Goal: Task Accomplishment & Management: Complete application form

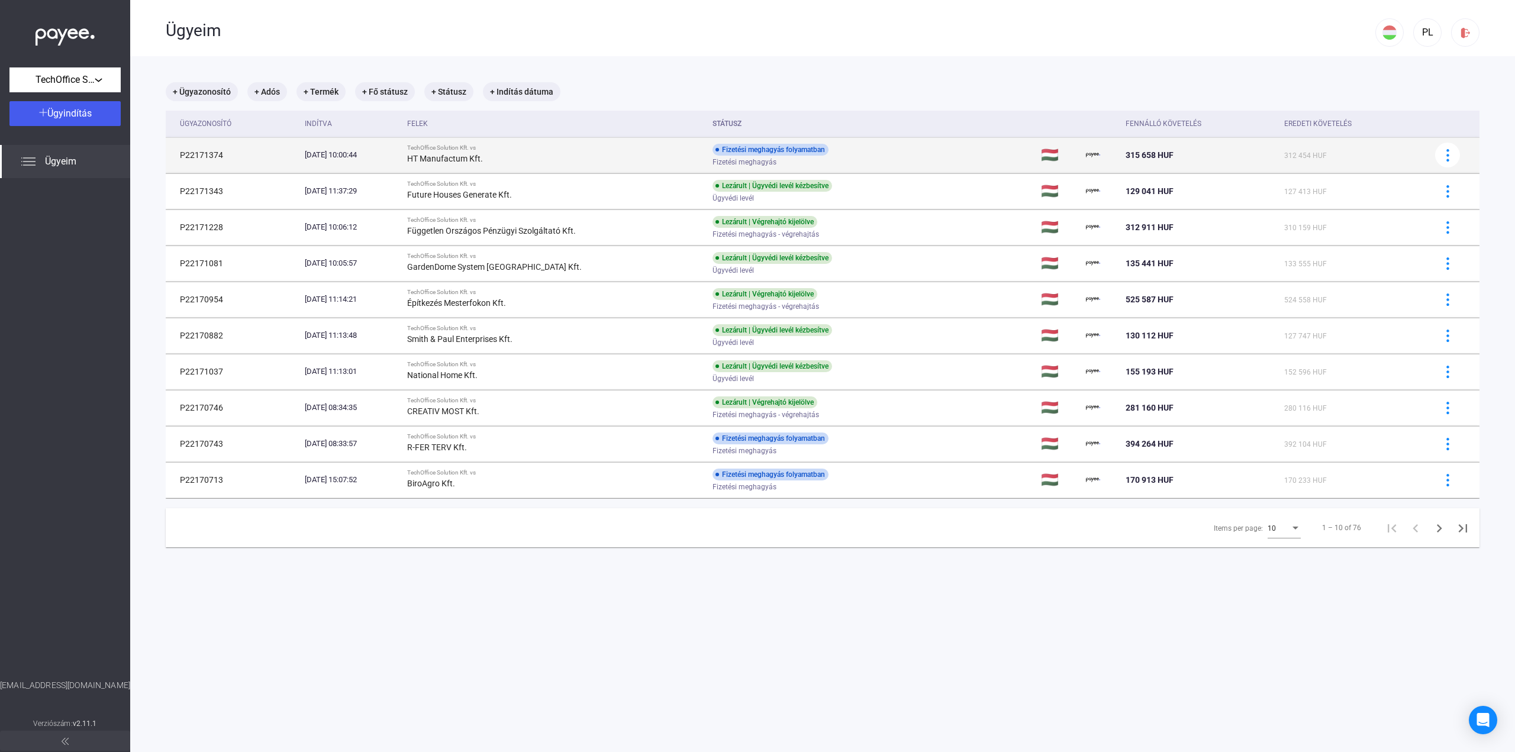
drag, startPoint x: 0, startPoint y: 0, endPoint x: 932, endPoint y: 170, distance: 947.7
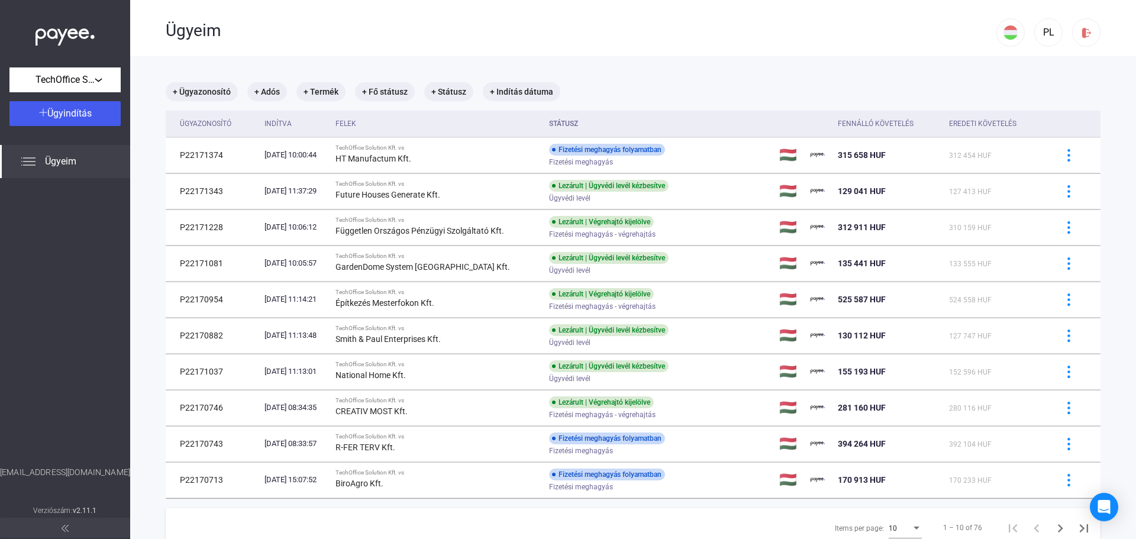
click at [89, 279] on div at bounding box center [65, 322] width 130 height 288
click at [65, 109] on span "Ügyindítás" at bounding box center [69, 113] width 44 height 11
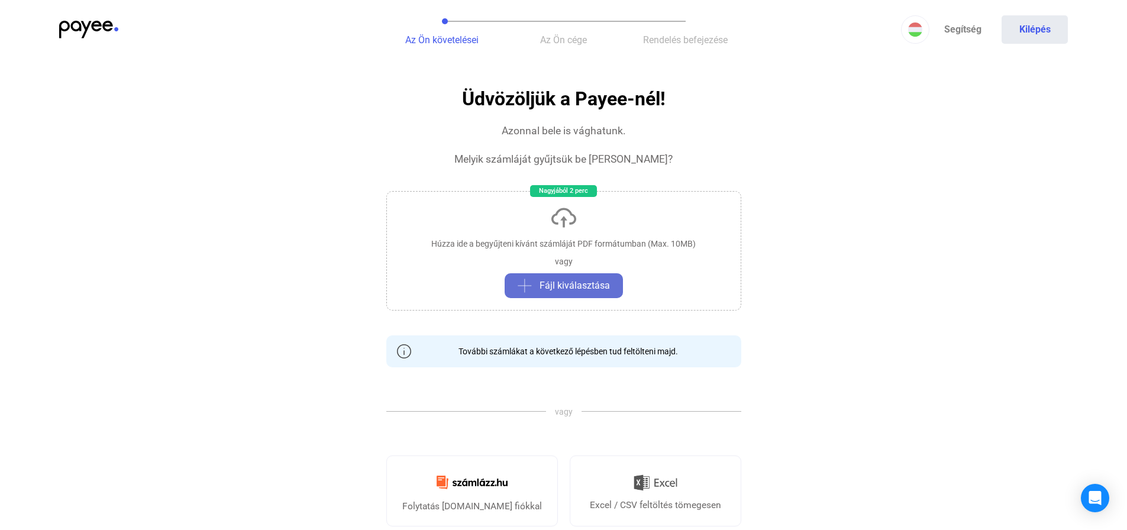
click at [585, 283] on span "Fájl kiválasztása" at bounding box center [575, 286] width 70 height 14
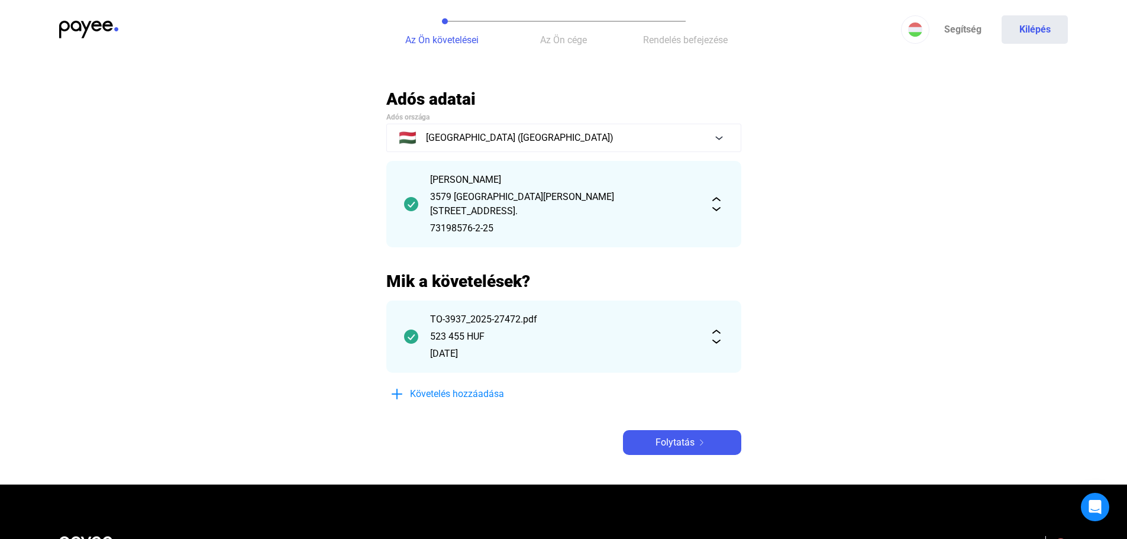
click at [718, 330] on img at bounding box center [716, 337] width 14 height 14
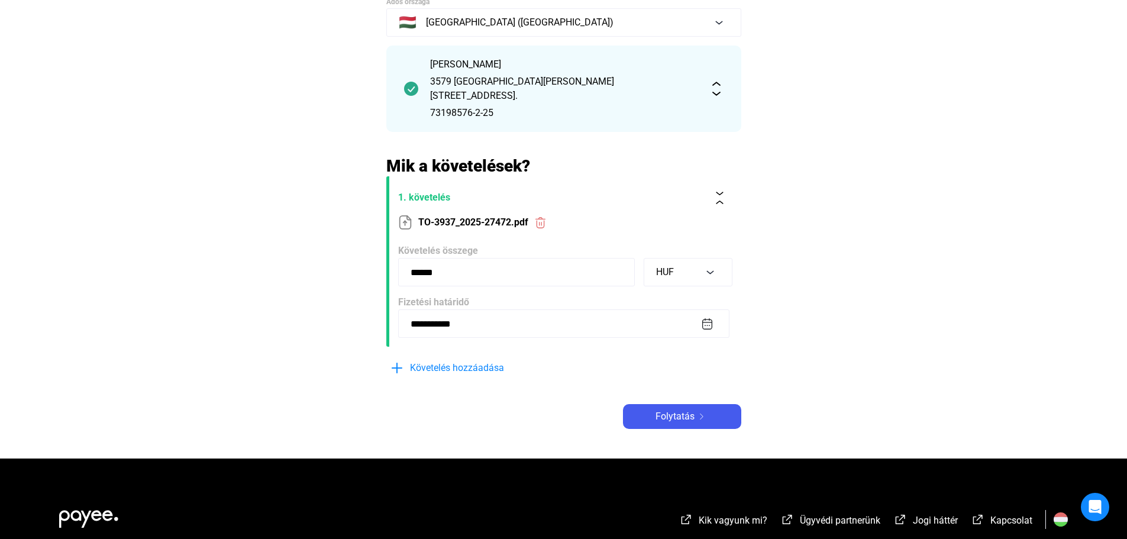
scroll to position [118, 0]
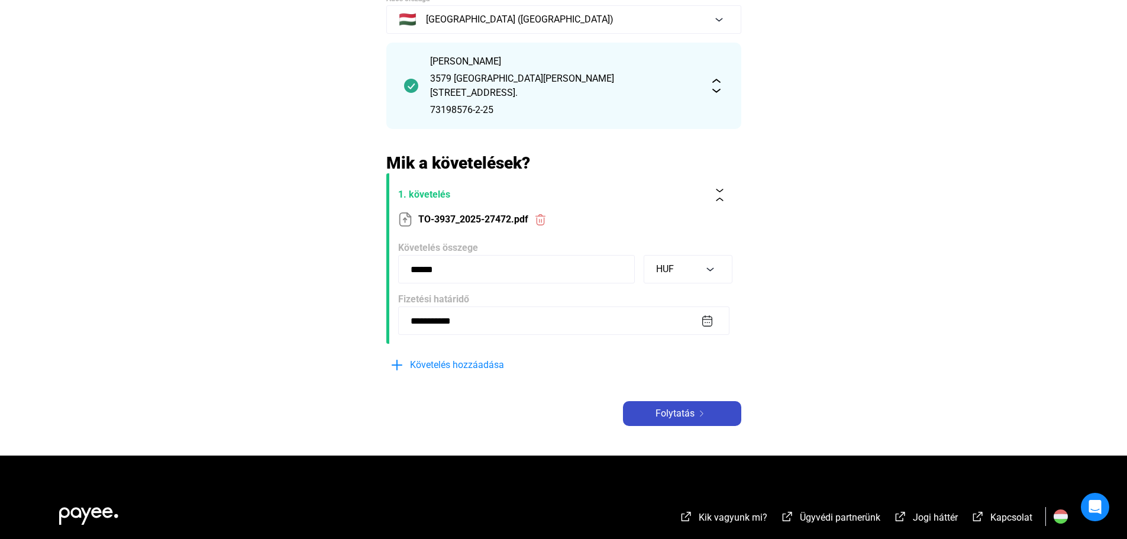
click at [702, 406] on div "Folytatás" at bounding box center [682, 413] width 111 height 14
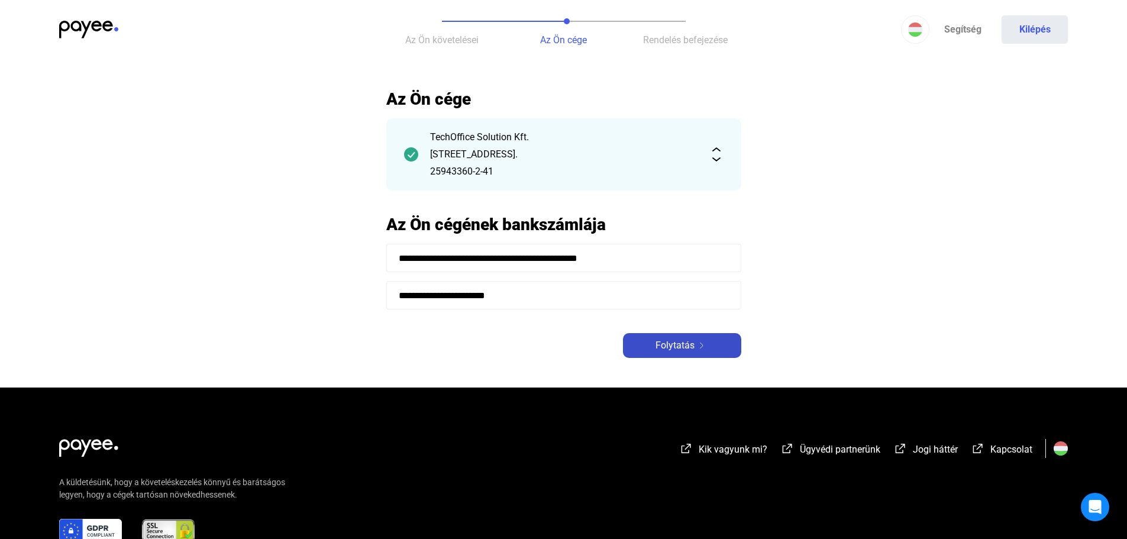
click at [644, 341] on div "Folytatás" at bounding box center [682, 345] width 111 height 14
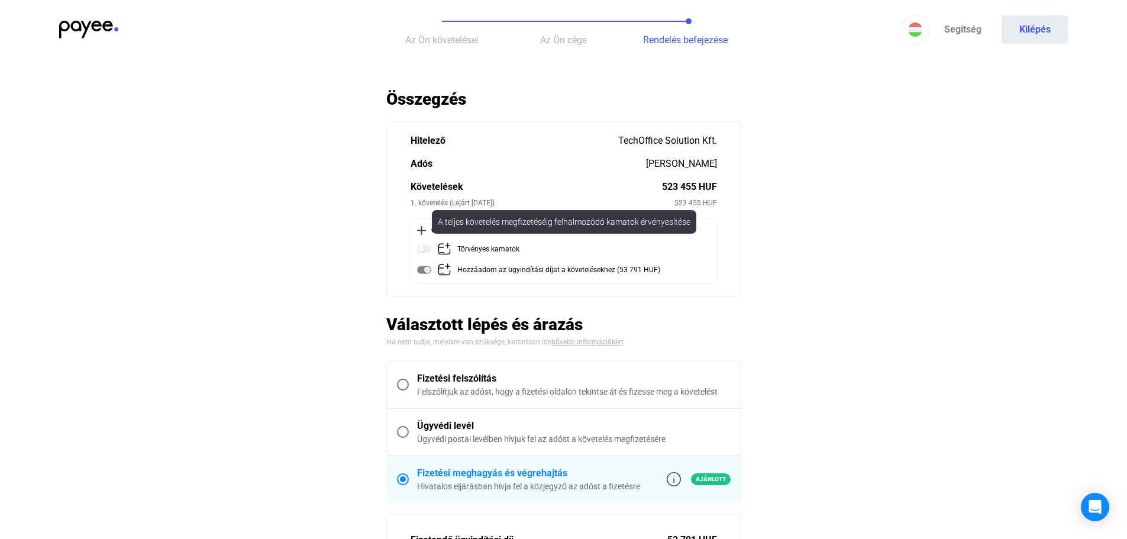
click at [425, 251] on img at bounding box center [424, 249] width 14 height 14
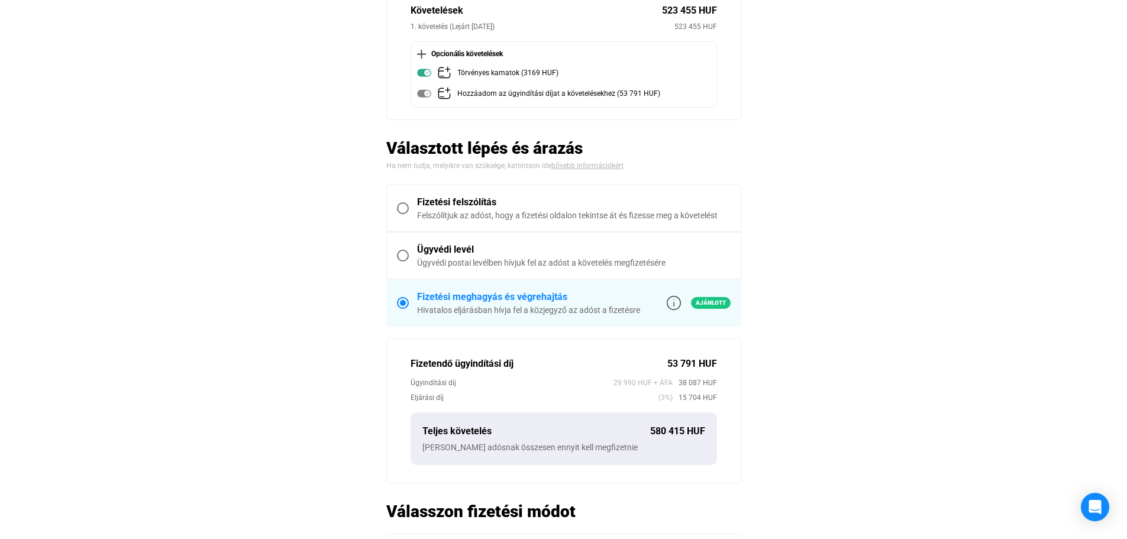
scroll to position [177, 0]
click at [398, 256] on span at bounding box center [403, 254] width 12 height 12
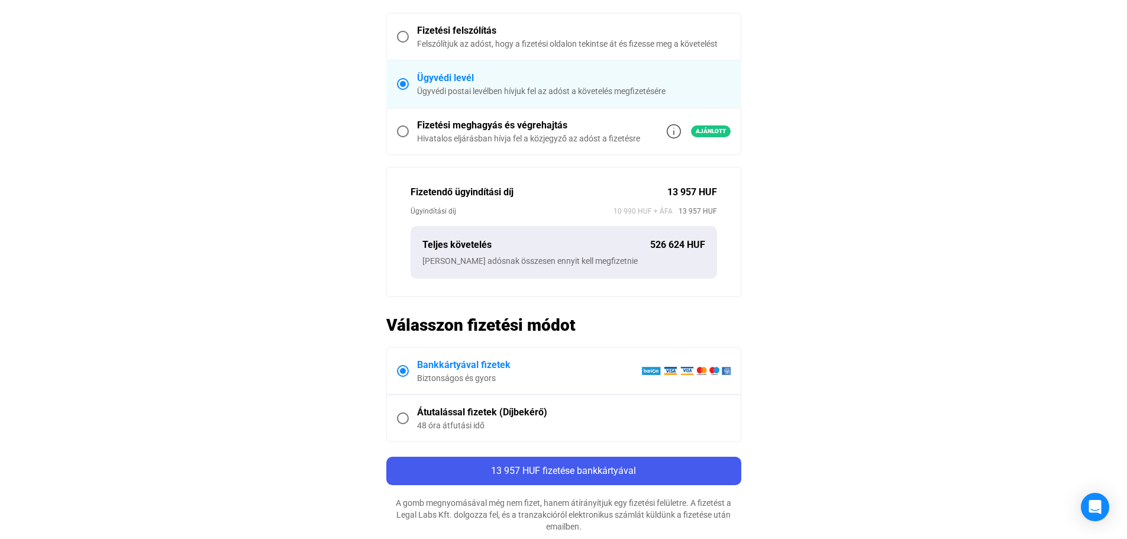
scroll to position [355, 0]
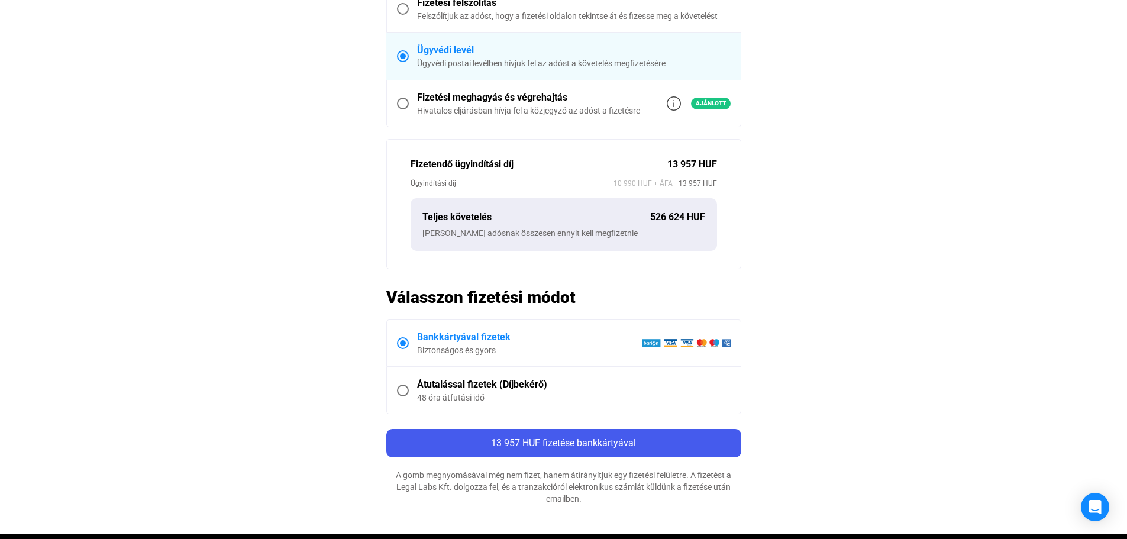
click at [448, 394] on div "48 óra átfutási idő" at bounding box center [574, 398] width 314 height 12
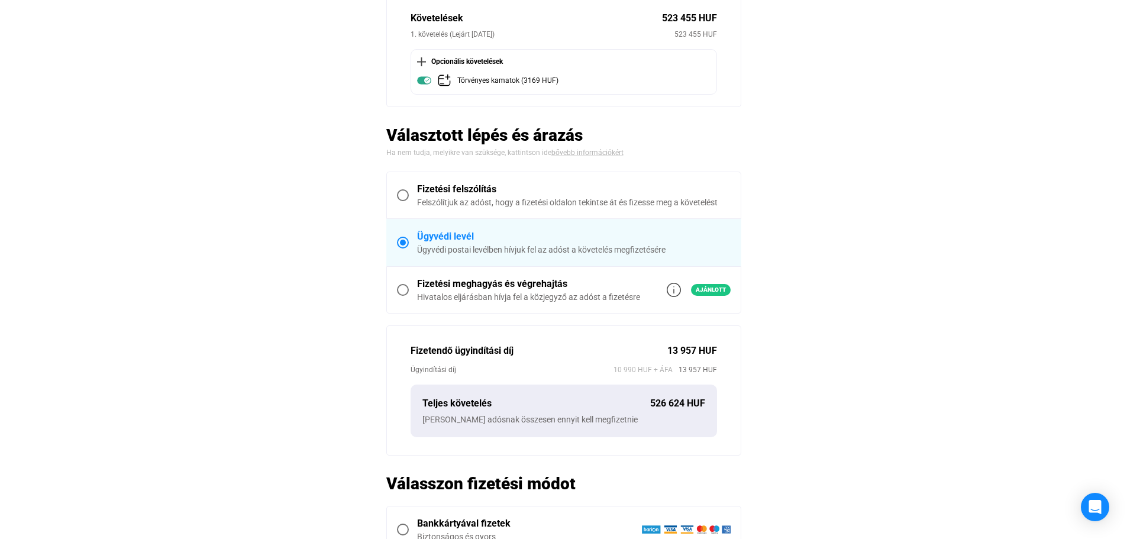
scroll to position [177, 0]
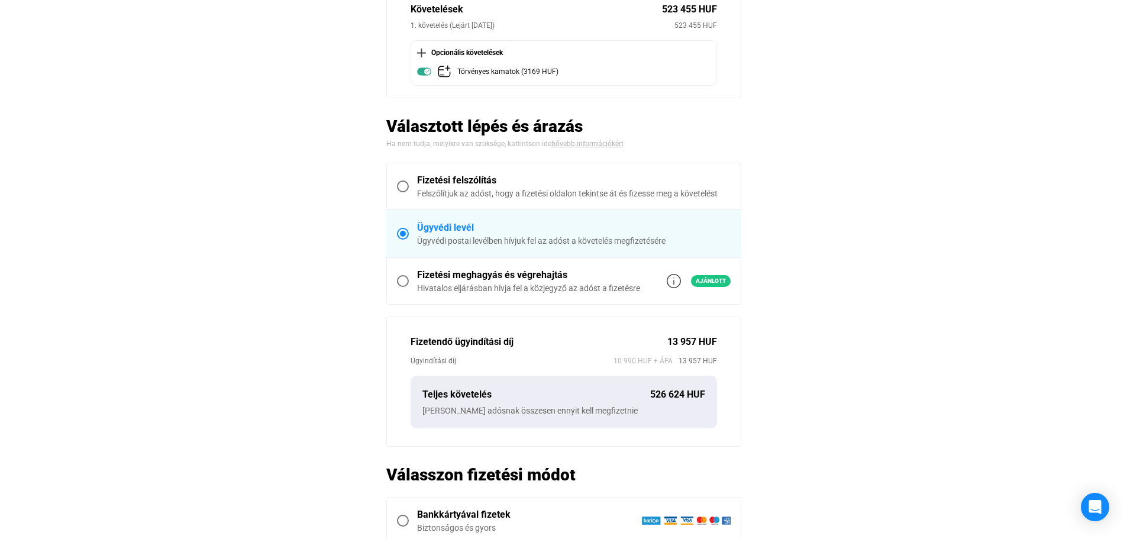
click at [413, 281] on span "Fizetési meghagyás és végrehajtás Hivatalos eljárásban hívja fel a közjegyző az…" at bounding box center [570, 281] width 322 height 26
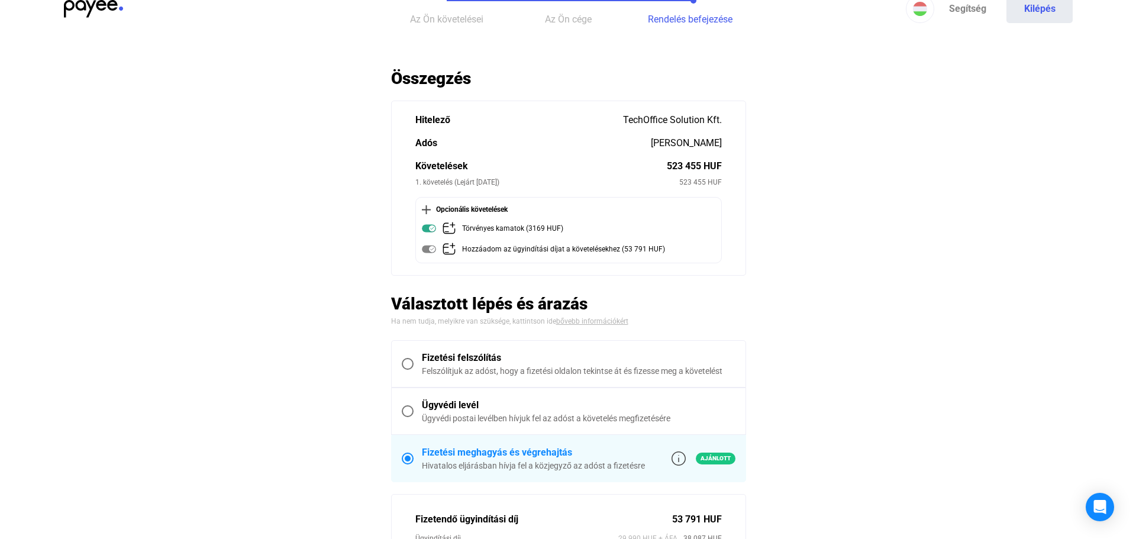
scroll to position [0, 0]
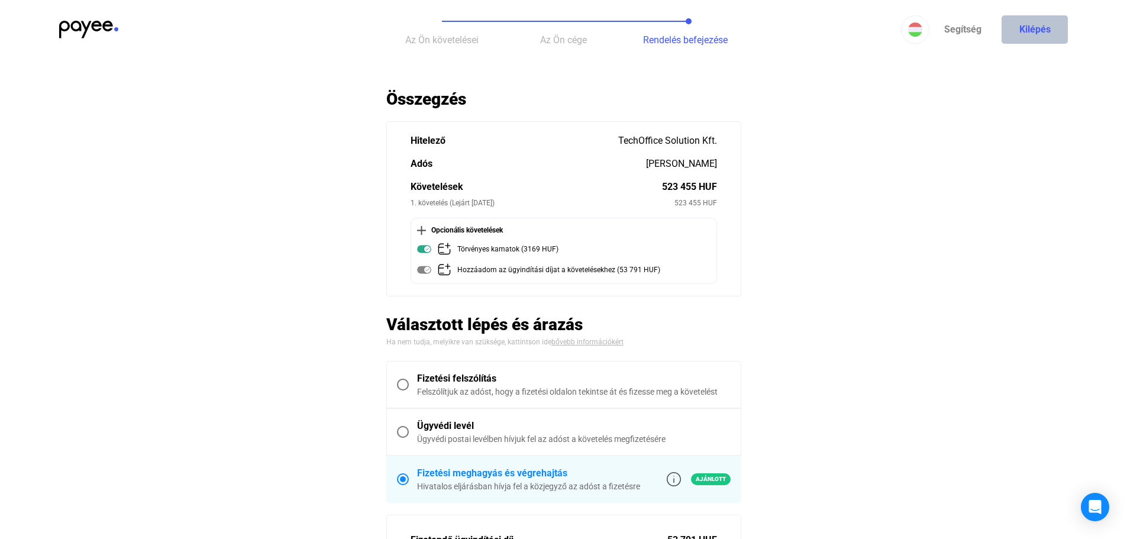
click at [1048, 42] on button "Kilépés" at bounding box center [1035, 29] width 66 height 28
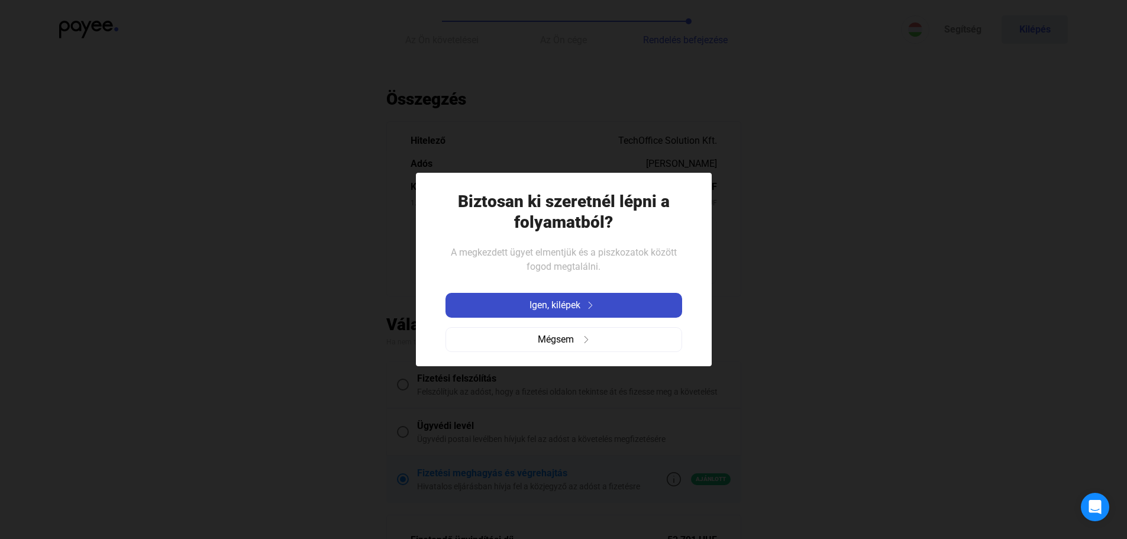
click at [581, 309] on div "Igen, kilépek" at bounding box center [564, 305] width 230 height 14
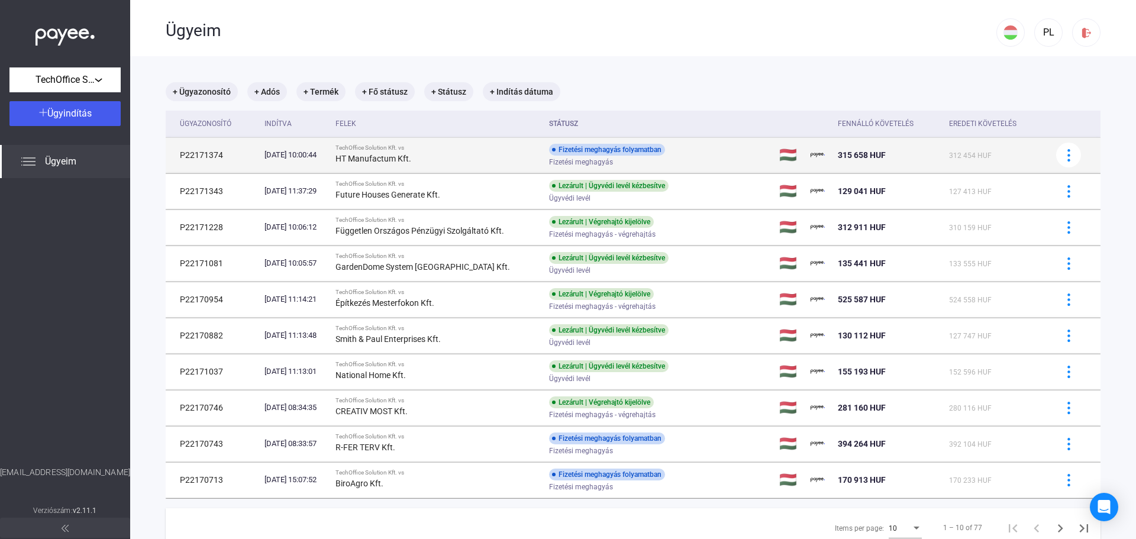
click at [687, 150] on div "Fizetési meghagyás folyamatban Fizetési meghagyás" at bounding box center [643, 155] width 189 height 23
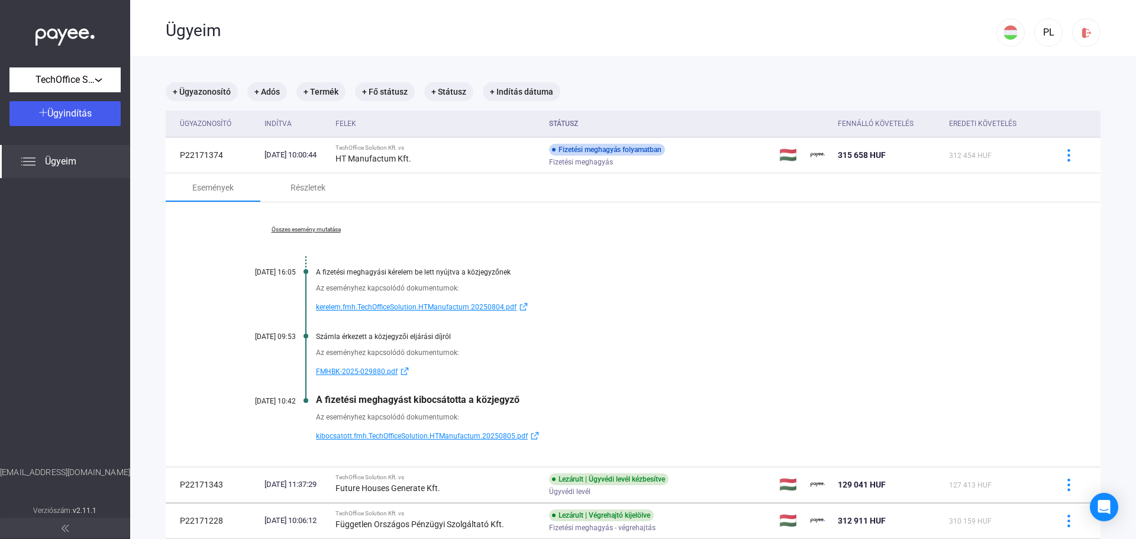
click at [283, 227] on link "Összes esemény mutatása" at bounding box center [306, 229] width 162 height 7
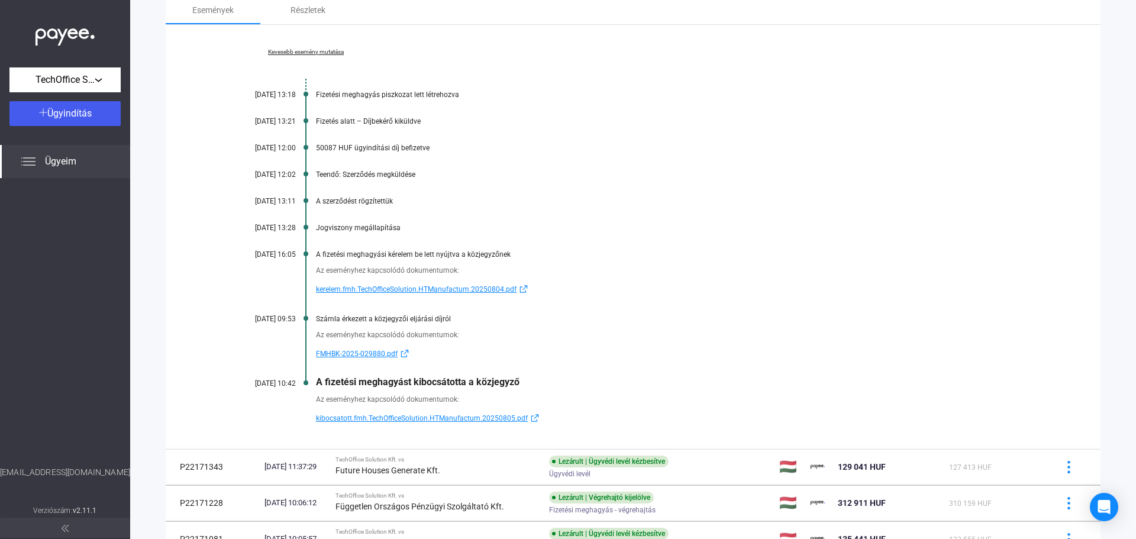
scroll to position [237, 0]
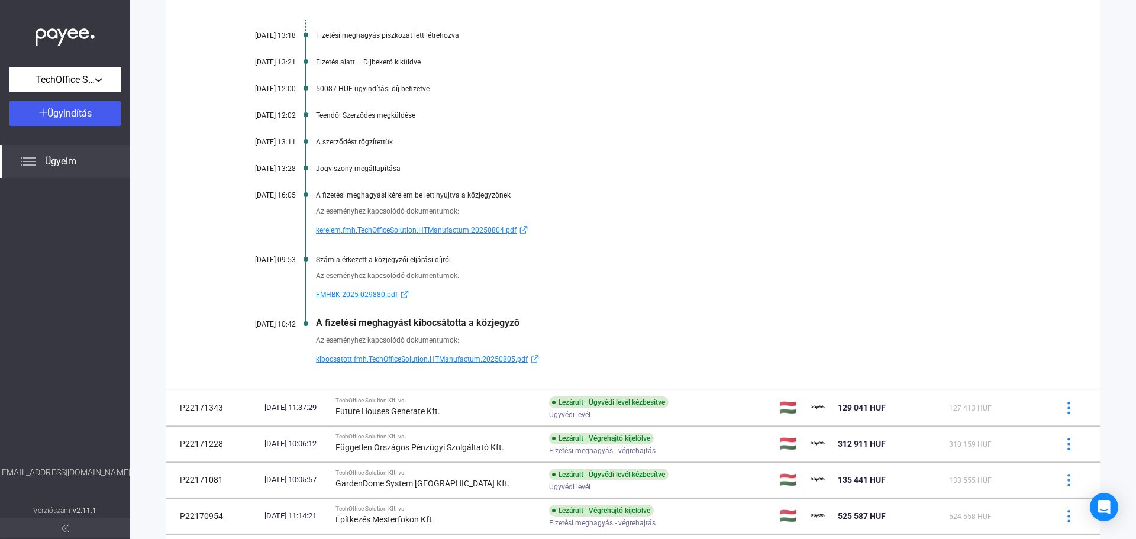
click at [429, 357] on span "kibocsatott.fmh.TechOfficeSolution.HTManufactum.20250805.pdf" at bounding box center [422, 359] width 212 height 14
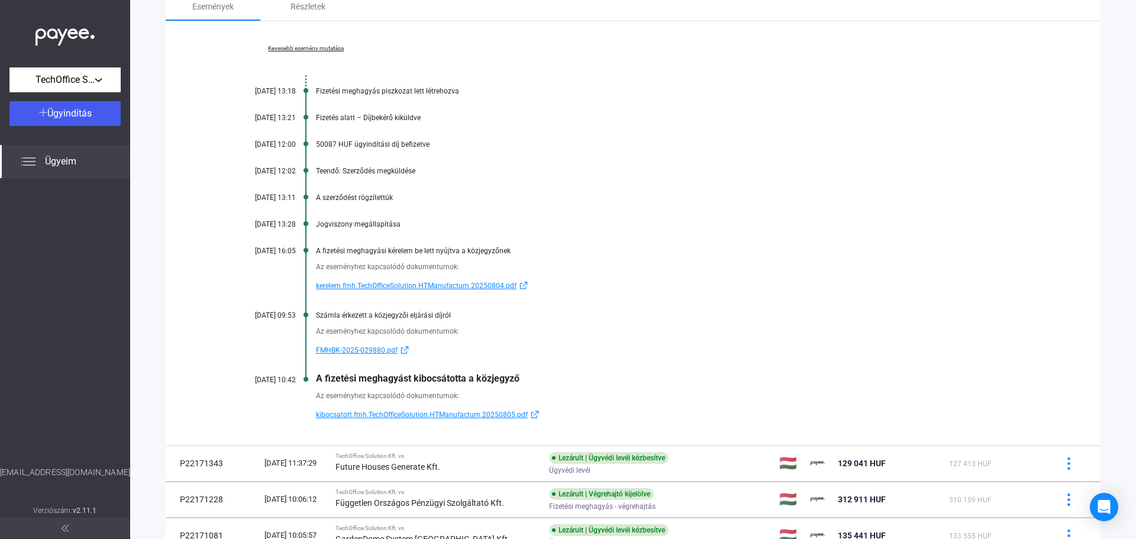
scroll to position [59, 0]
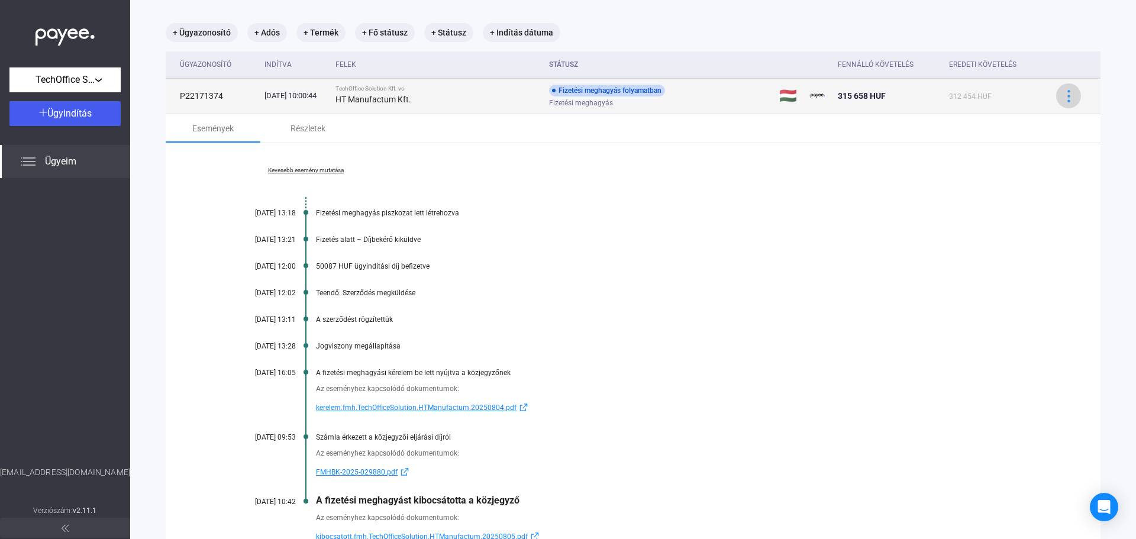
click at [1063, 93] on img at bounding box center [1069, 96] width 12 height 12
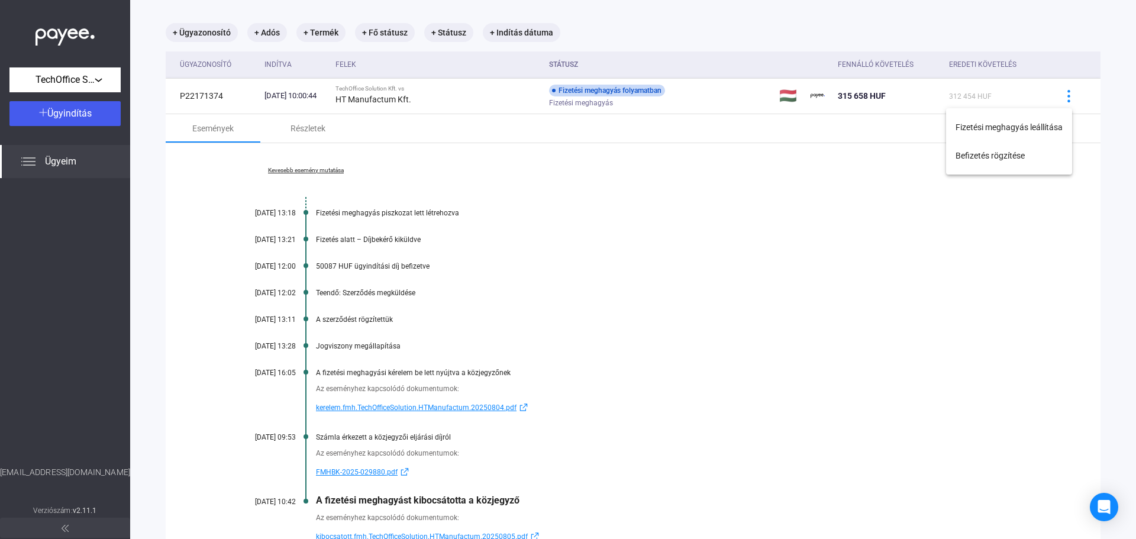
click at [1054, 101] on div at bounding box center [568, 269] width 1136 height 539
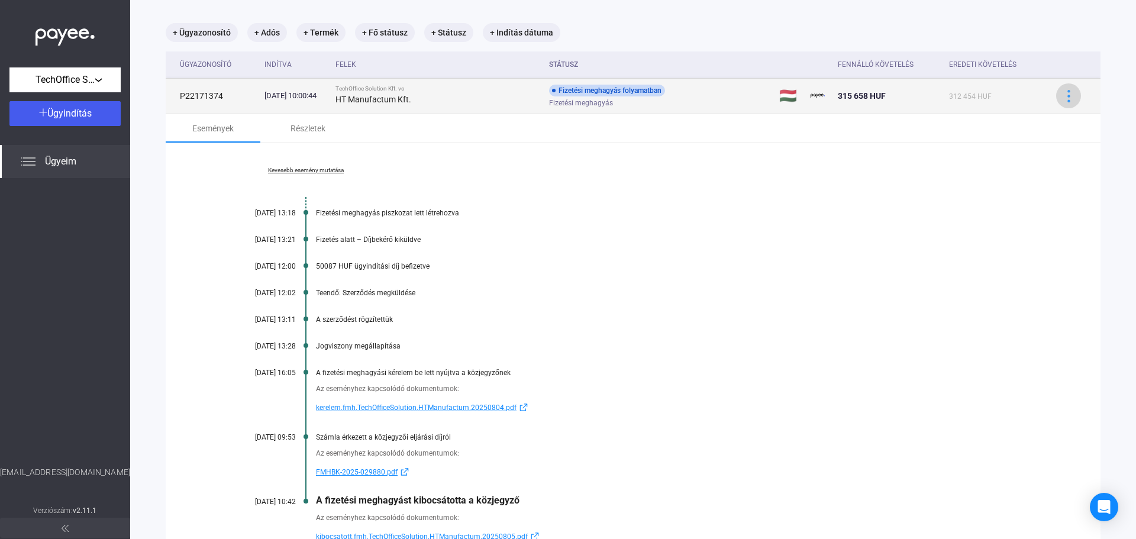
click at [1063, 93] on img at bounding box center [1069, 96] width 12 height 12
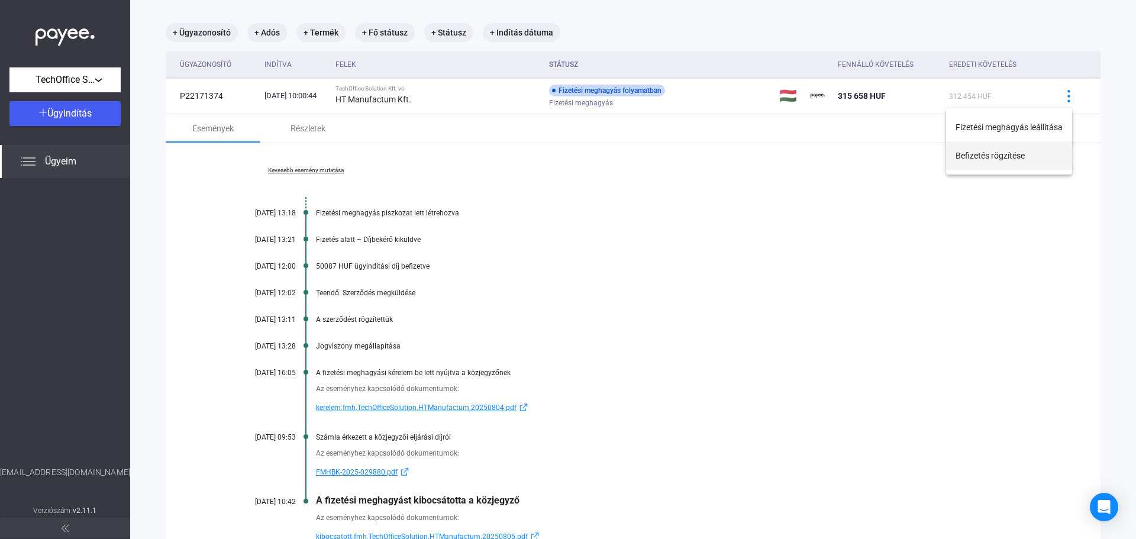
click at [1012, 156] on button "Befizetés rögzítése" at bounding box center [1009, 155] width 126 height 28
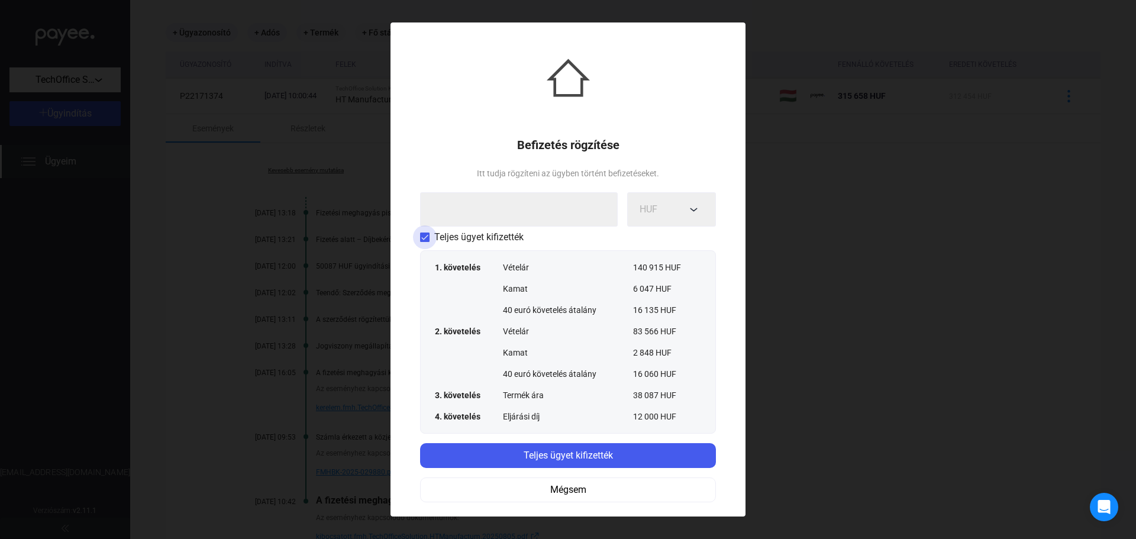
click at [422, 237] on span at bounding box center [424, 237] width 9 height 9
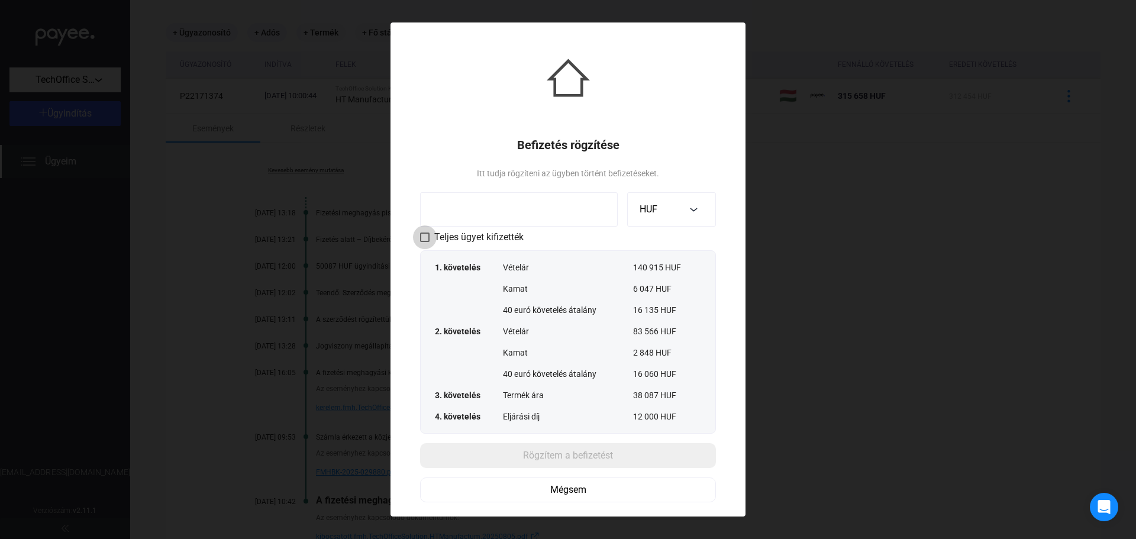
click at [420, 234] on span at bounding box center [424, 237] width 9 height 9
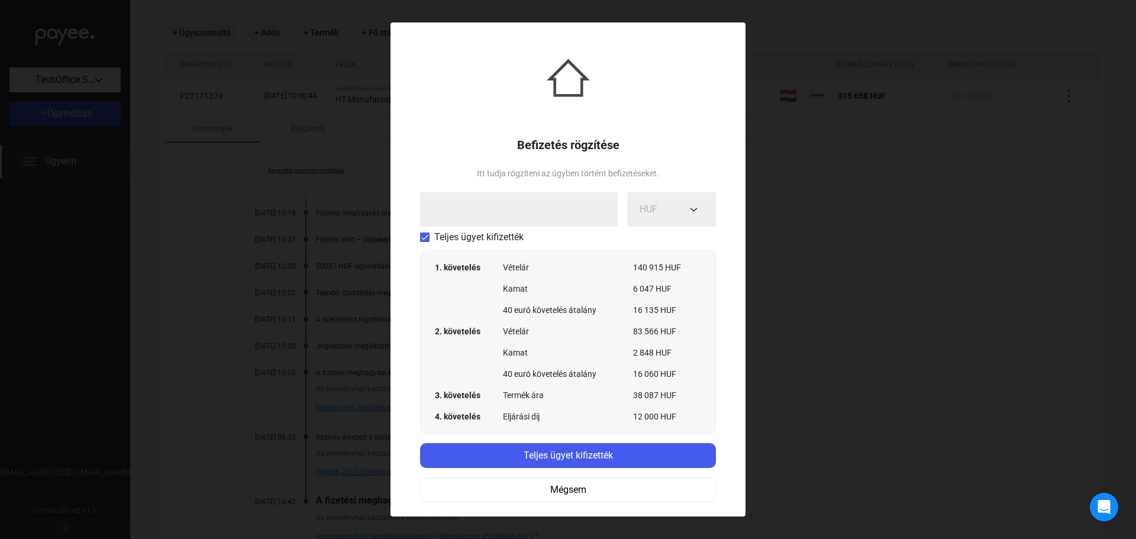
click at [422, 238] on span at bounding box center [424, 237] width 9 height 9
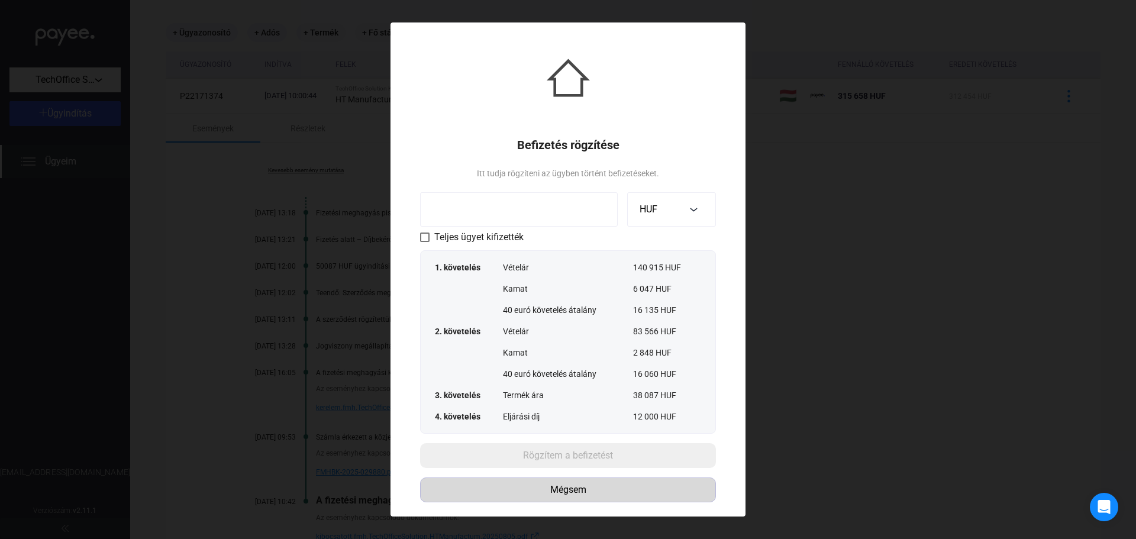
click at [618, 489] on div "Mégsem" at bounding box center [568, 490] width 288 height 14
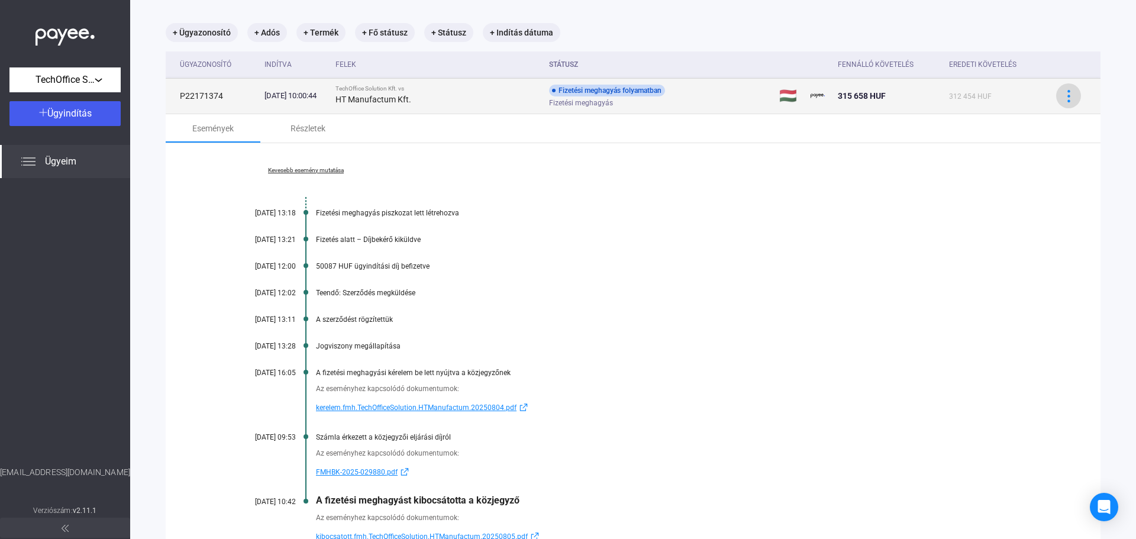
click at [1056, 91] on button at bounding box center [1068, 95] width 25 height 25
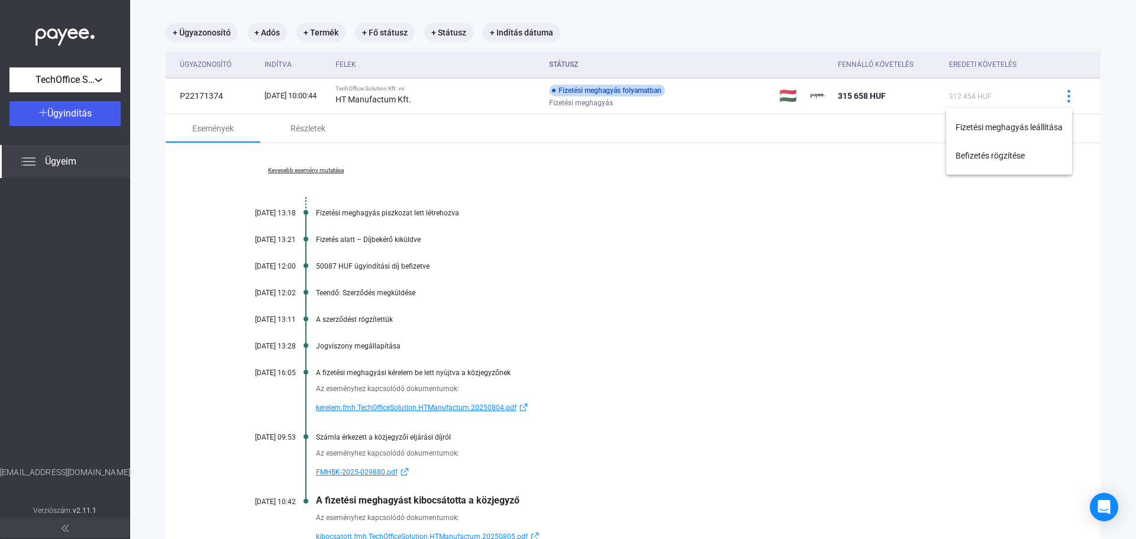
click at [931, 280] on div at bounding box center [568, 269] width 1136 height 539
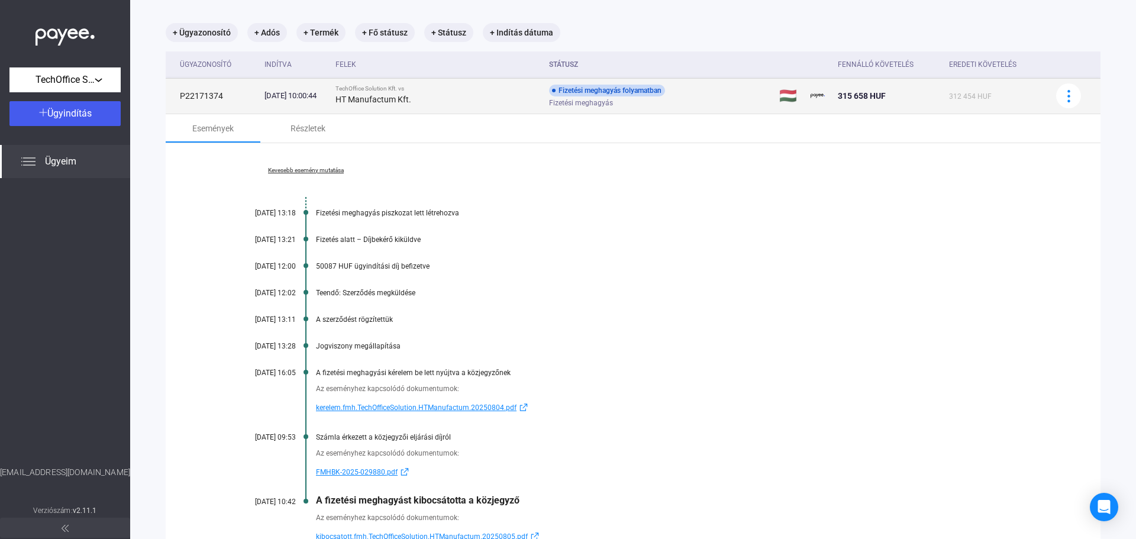
click at [490, 92] on div "TechOffice Solution Kft. vs" at bounding box center [437, 88] width 204 height 7
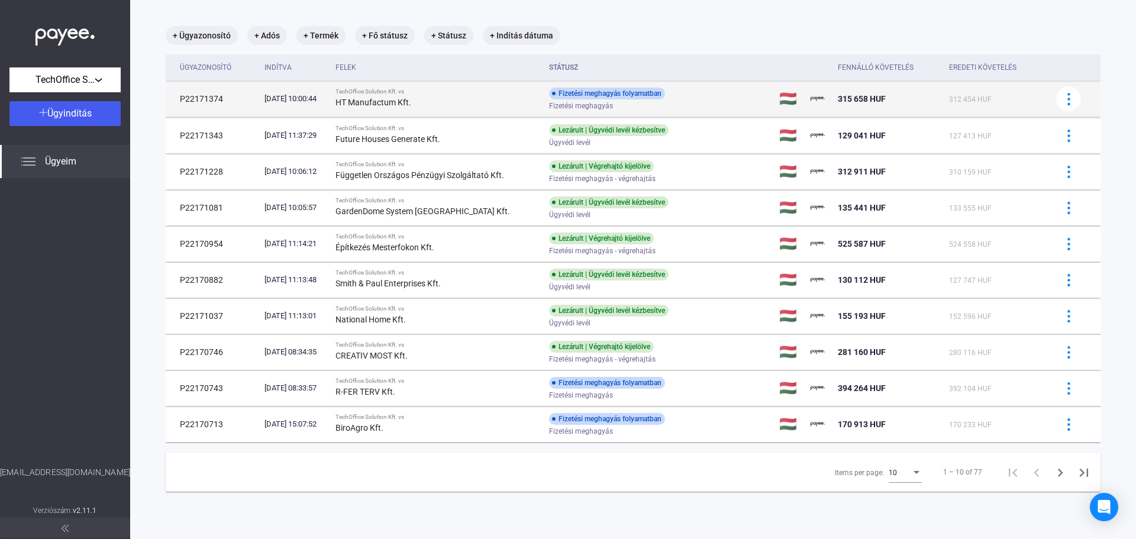
scroll to position [56, 0]
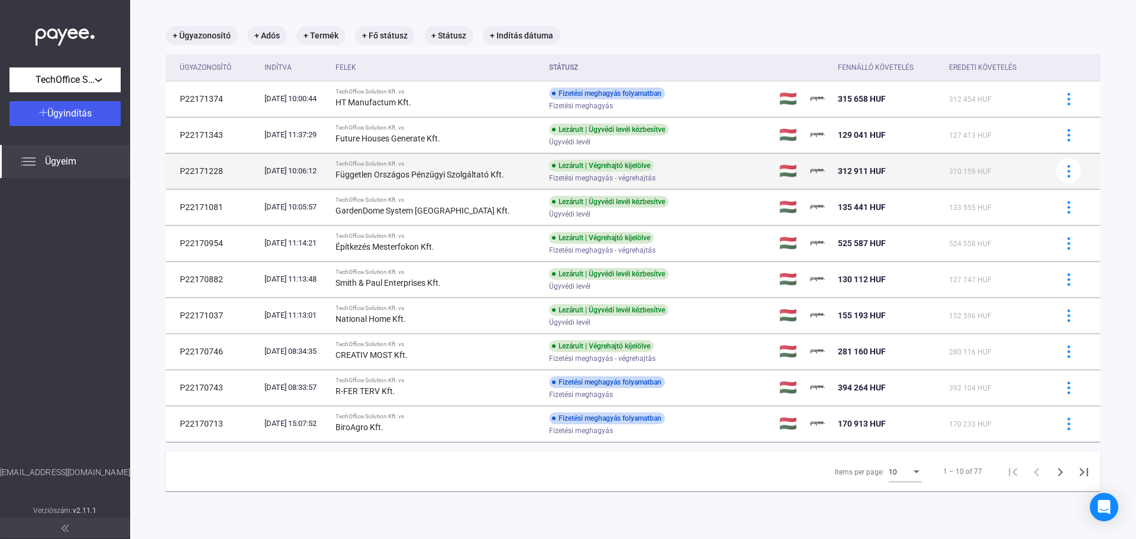
click at [999, 172] on div "310 159 HUF" at bounding box center [995, 171] width 92 height 14
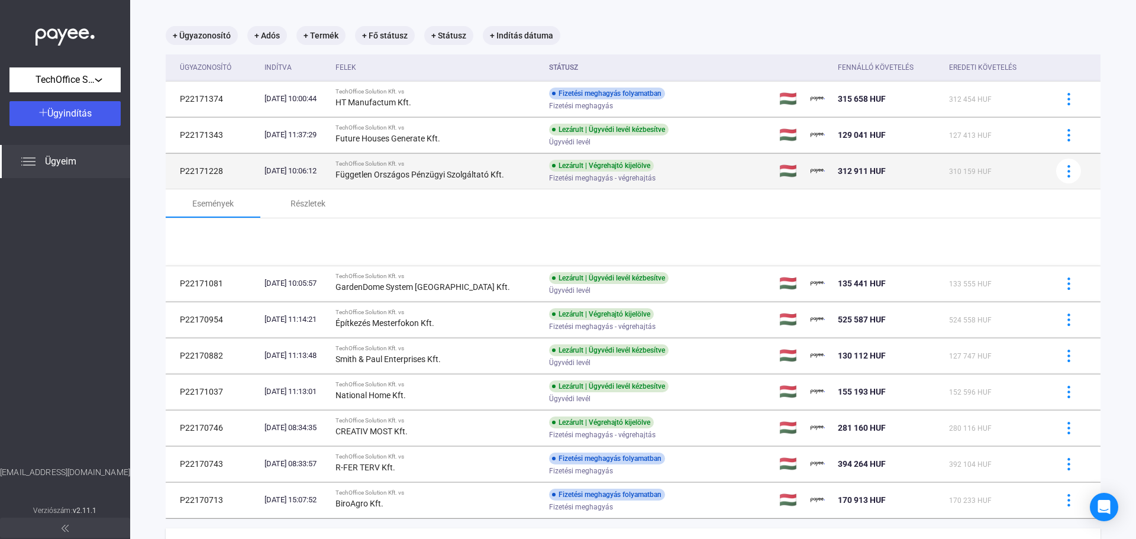
scroll to position [59, 0]
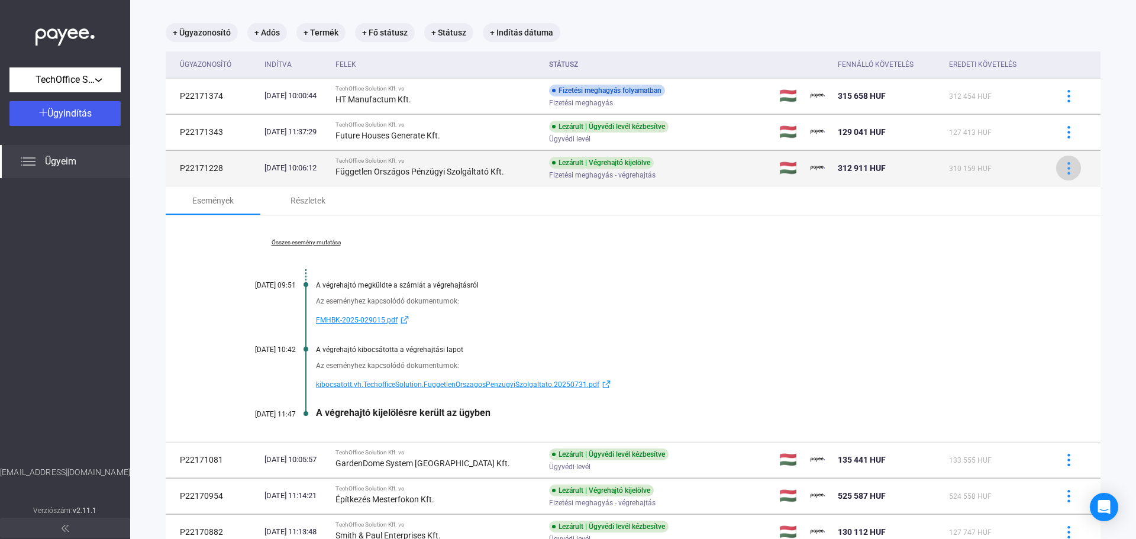
click at [1066, 167] on div at bounding box center [1069, 168] width 18 height 12
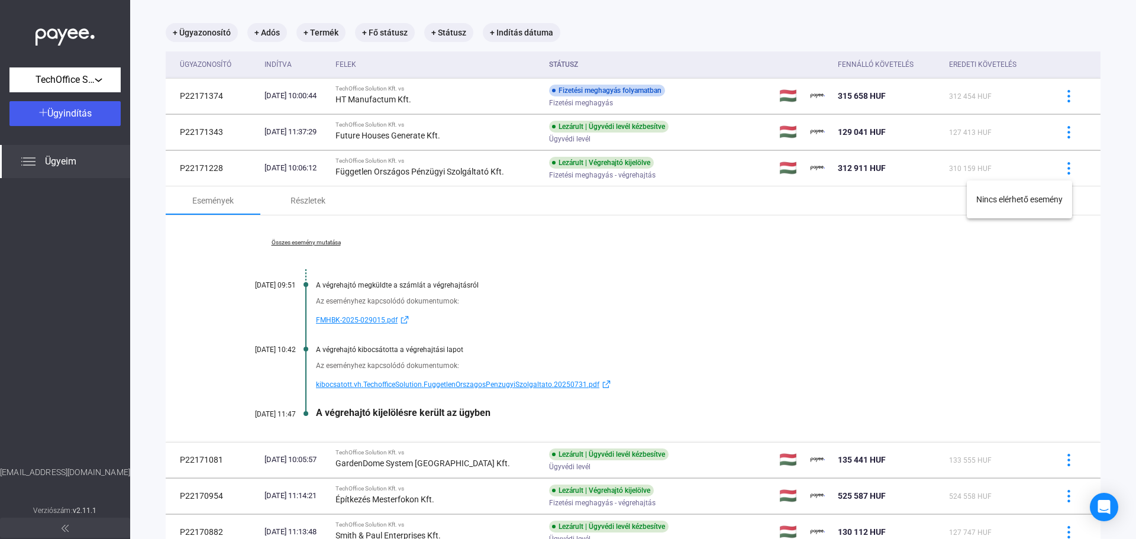
click at [767, 278] on div at bounding box center [568, 269] width 1136 height 539
click at [327, 242] on link "Összes esemény mutatása" at bounding box center [306, 242] width 162 height 7
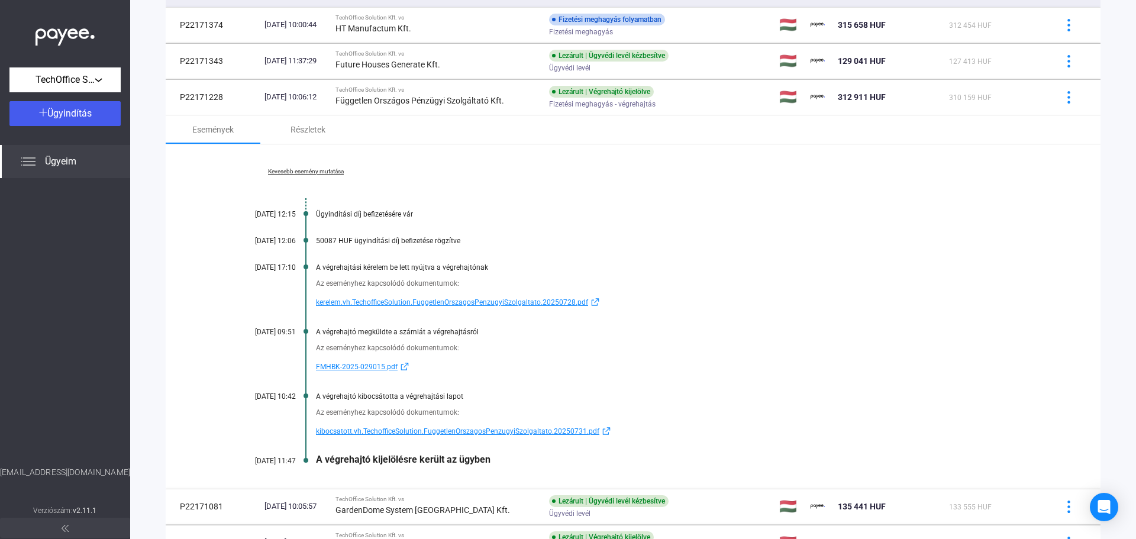
scroll to position [118, 0]
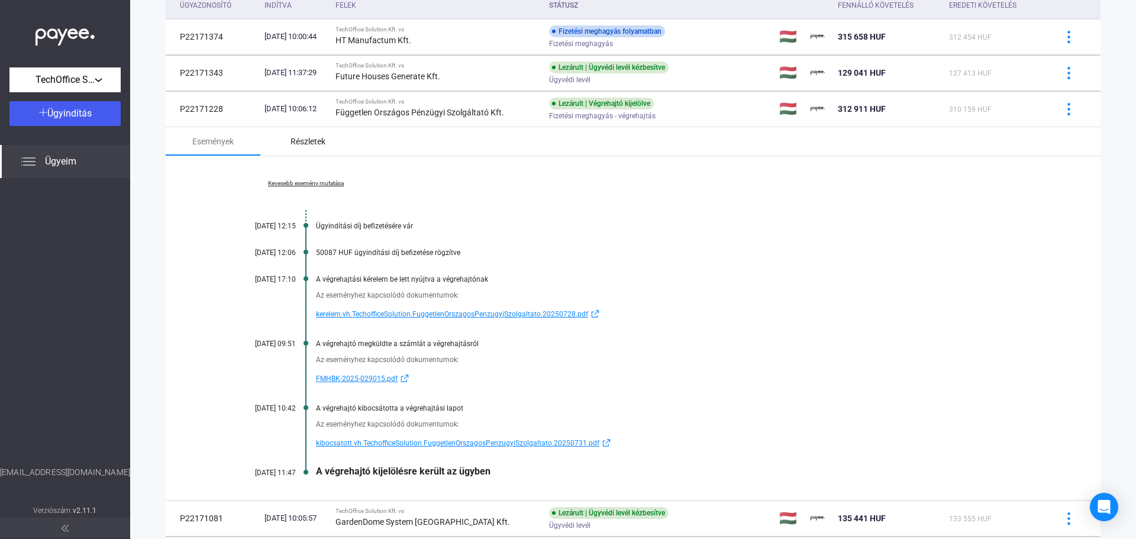
click at [289, 135] on div "Részletek" at bounding box center [307, 141] width 95 height 28
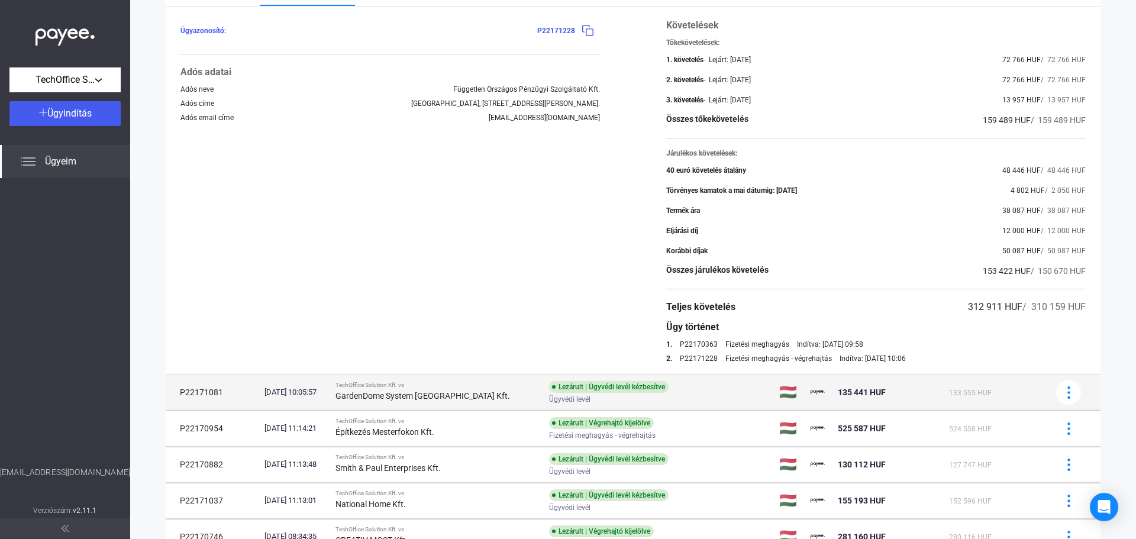
scroll to position [296, 0]
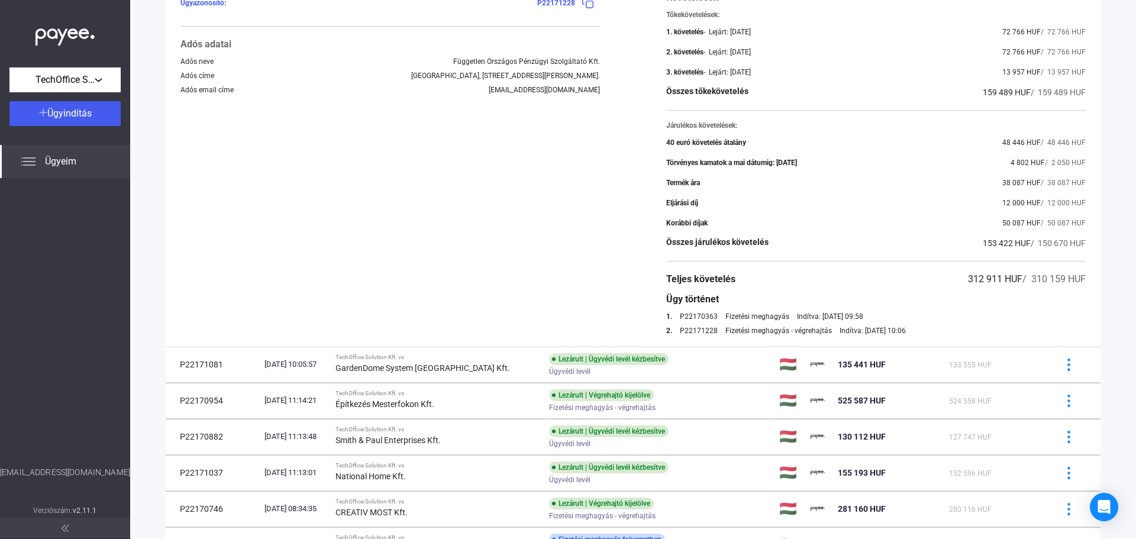
drag, startPoint x: 790, startPoint y: 314, endPoint x: 854, endPoint y: 316, distance: 63.3
click at [854, 316] on div "Indítva: [DATE] 09:58" at bounding box center [830, 316] width 66 height 8
drag, startPoint x: 831, startPoint y: 329, endPoint x: 884, endPoint y: 332, distance: 53.3
click at [884, 332] on div "2. P22171228 Fizetési meghagyás - végrehajtás Indítva: [DATE] 10:06" at bounding box center [875, 331] width 419 height 8
click at [921, 328] on div "2. P22171228 Fizetési meghagyás - végrehajtás Indítva: [DATE] 10:06" at bounding box center [875, 331] width 419 height 8
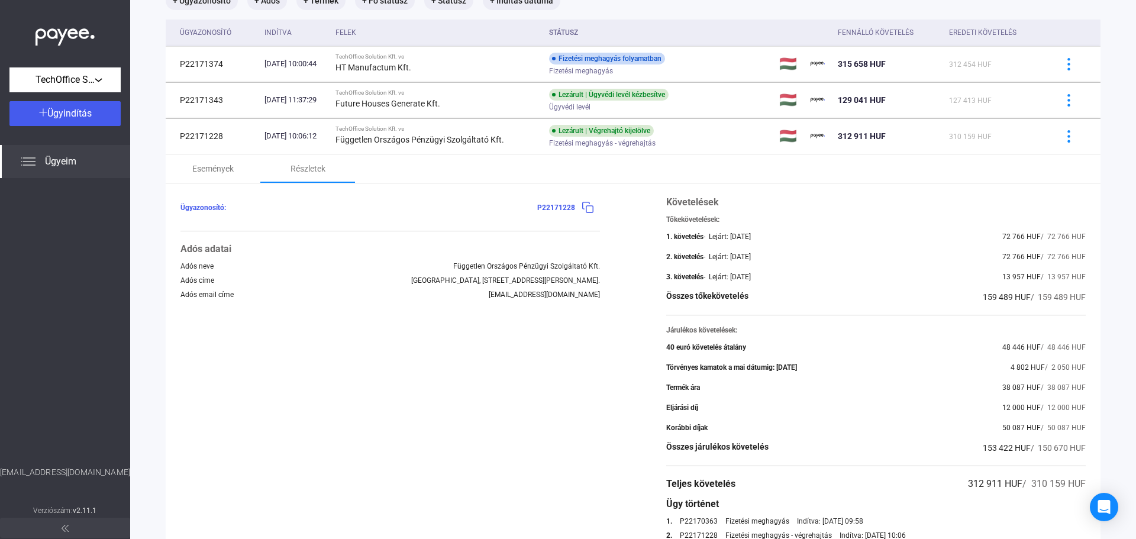
scroll to position [0, 0]
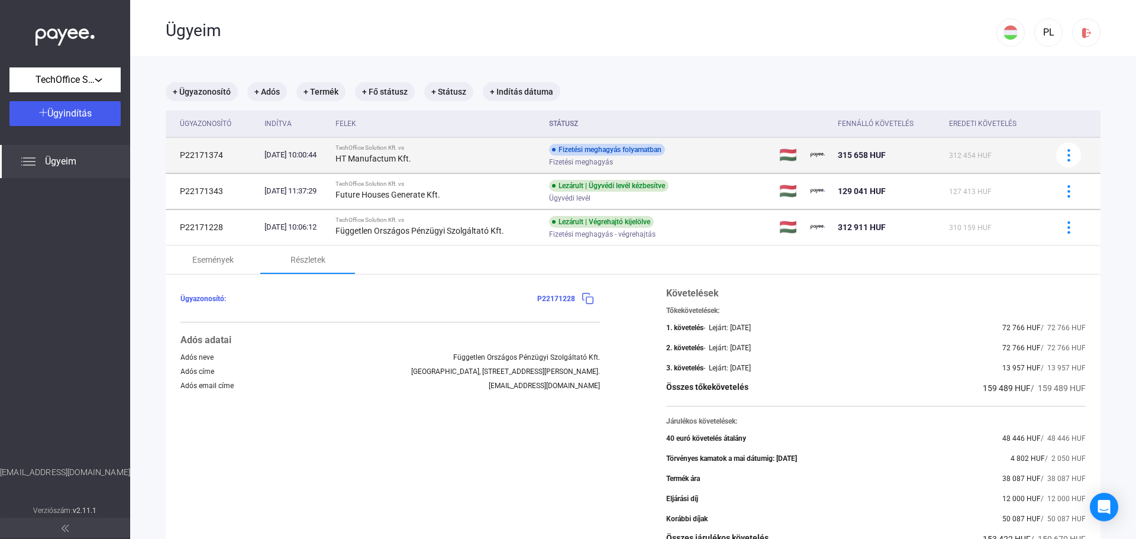
click at [462, 158] on div "HT Manufactum Kft." at bounding box center [437, 158] width 204 height 14
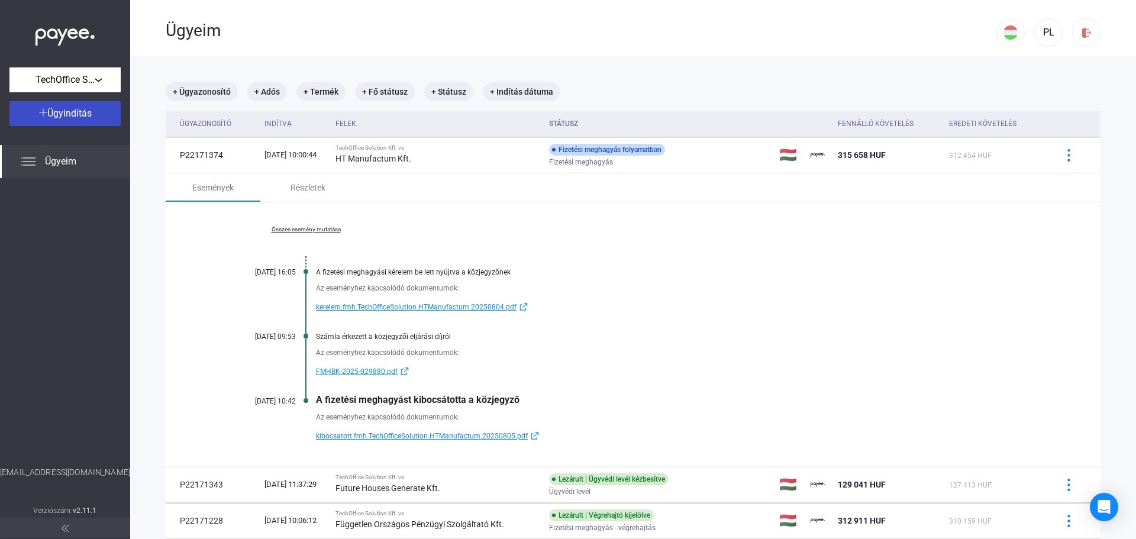
click at [72, 117] on span "Ügyindítás" at bounding box center [69, 113] width 44 height 11
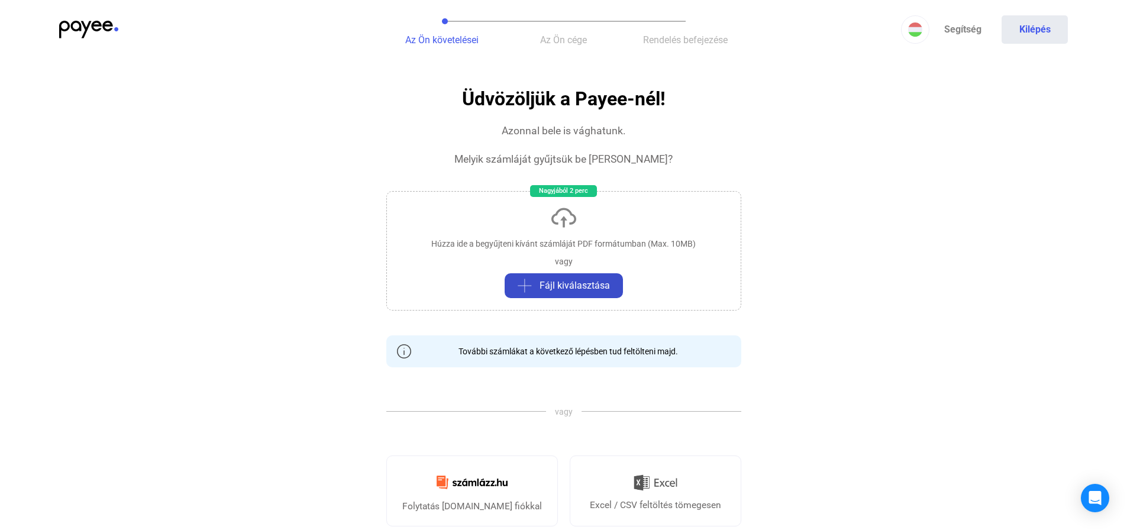
click at [576, 290] on span "Fájl kiválasztása" at bounding box center [575, 286] width 70 height 14
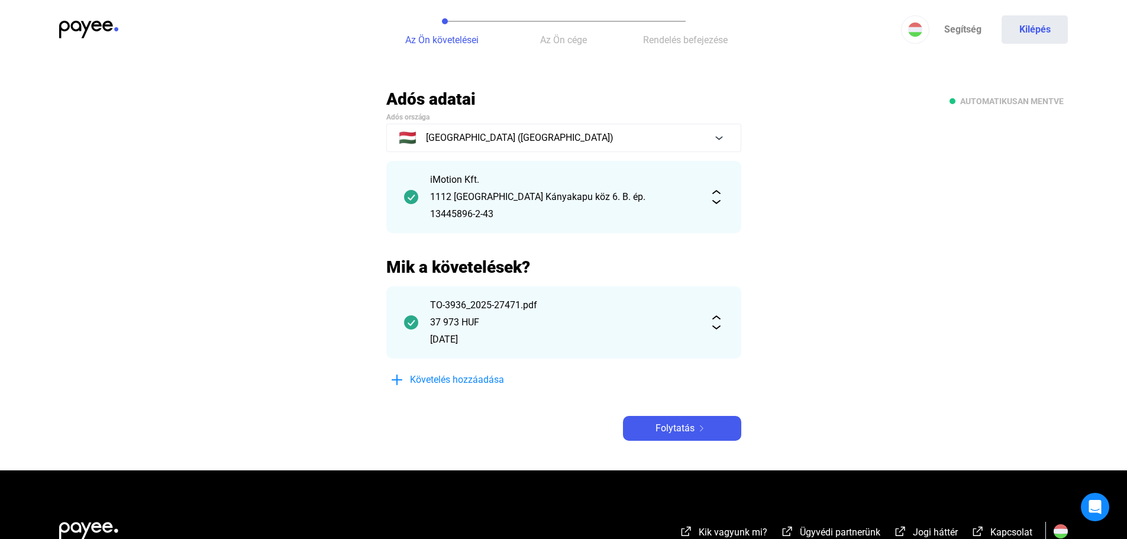
click at [712, 204] on div "iMotion Kft. 1112 Budapest Kányakapu köz 6. B. ép. 13445896-2-43" at bounding box center [563, 197] width 355 height 72
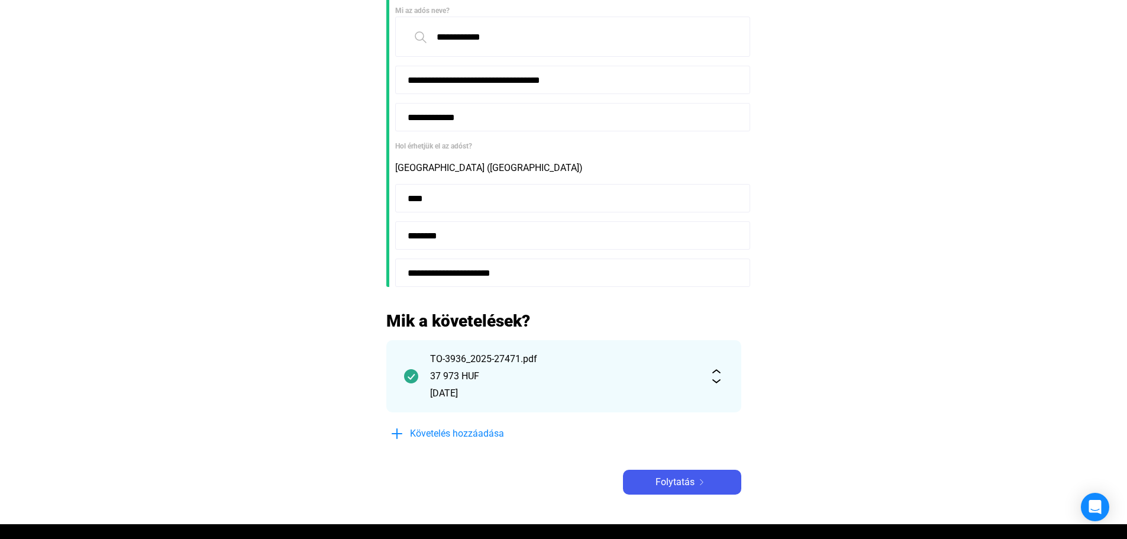
scroll to position [237, 0]
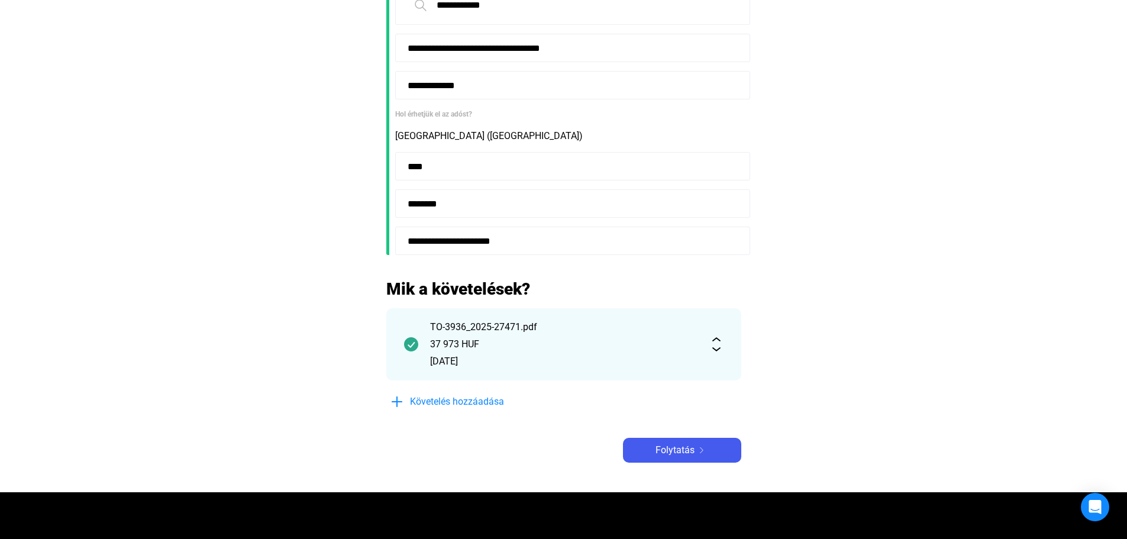
click at [715, 351] on div "TO-3936_2025-27471.pdf 37 973 HUF [DATE]" at bounding box center [563, 344] width 355 height 72
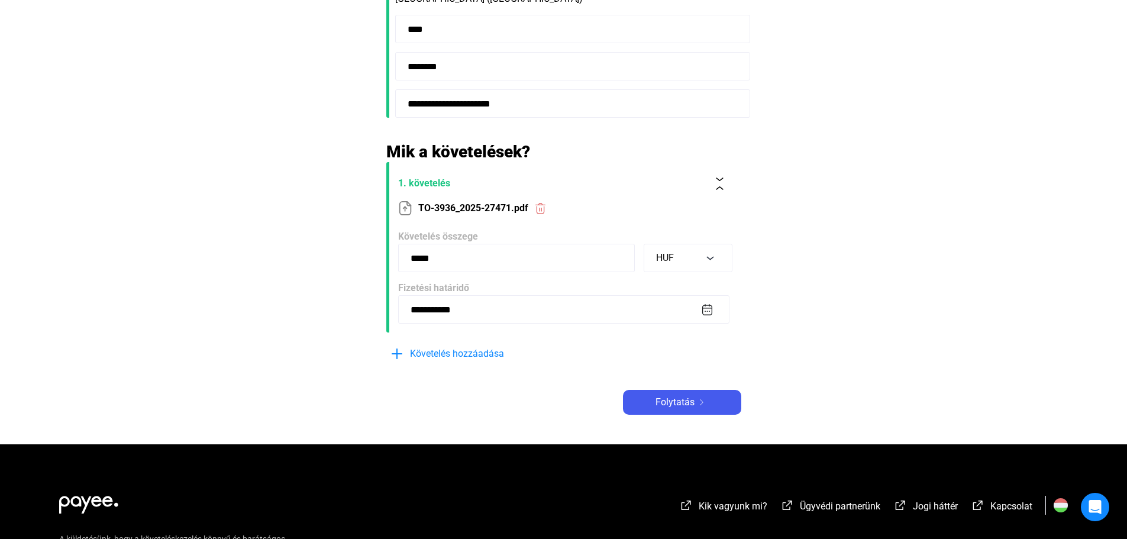
scroll to position [414, 0]
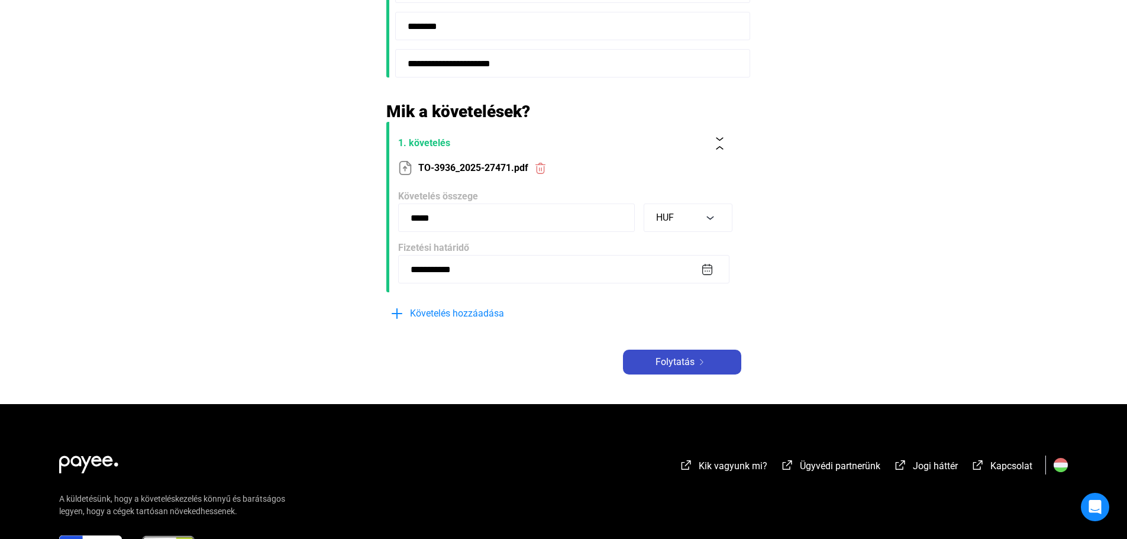
click at [689, 359] on span "Folytatás" at bounding box center [675, 362] width 39 height 14
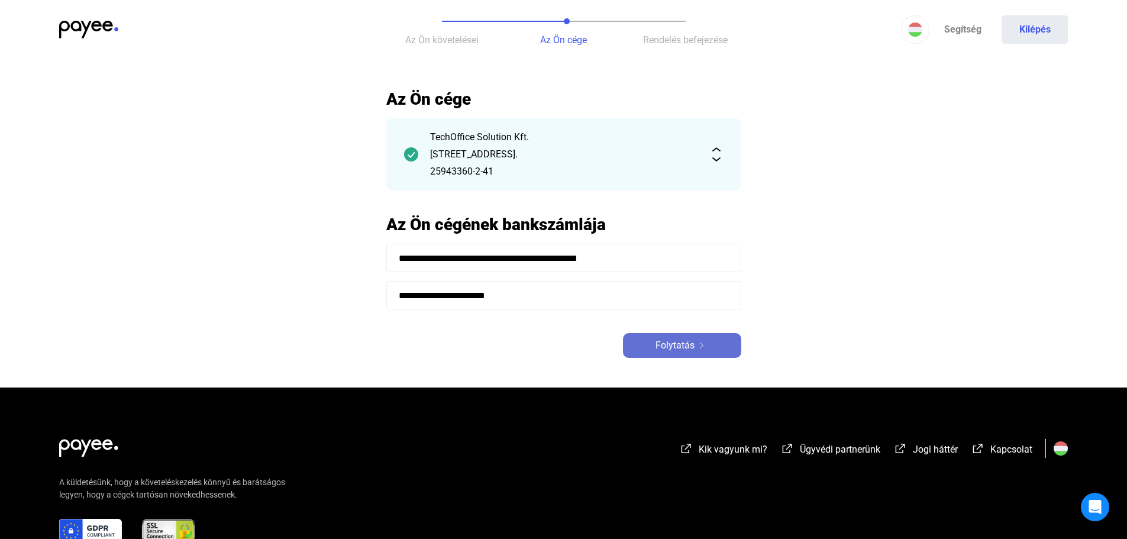
click at [721, 350] on div "Folytatás" at bounding box center [682, 345] width 111 height 14
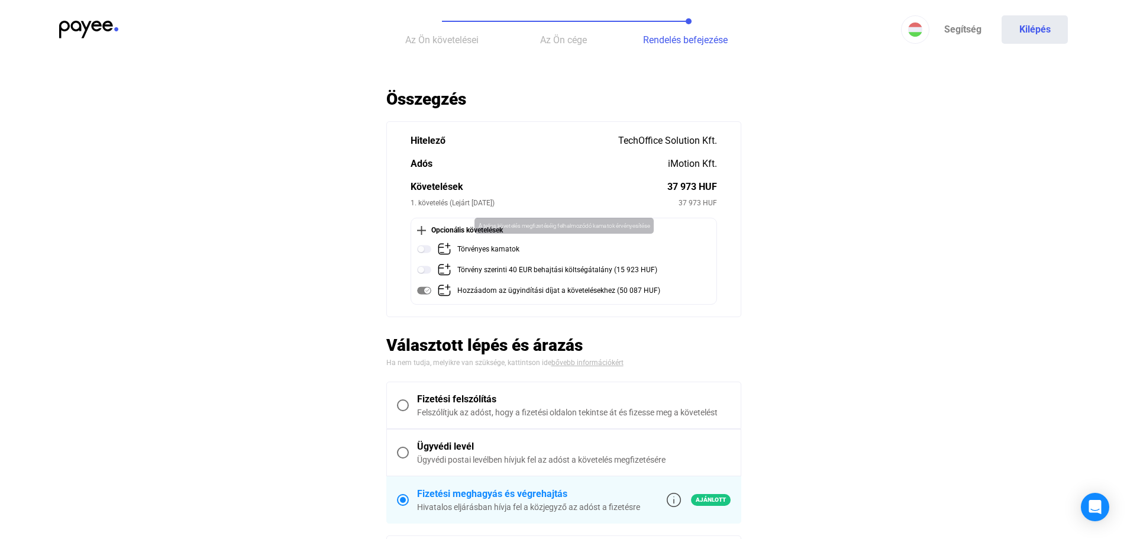
click at [422, 248] on img at bounding box center [424, 249] width 14 height 14
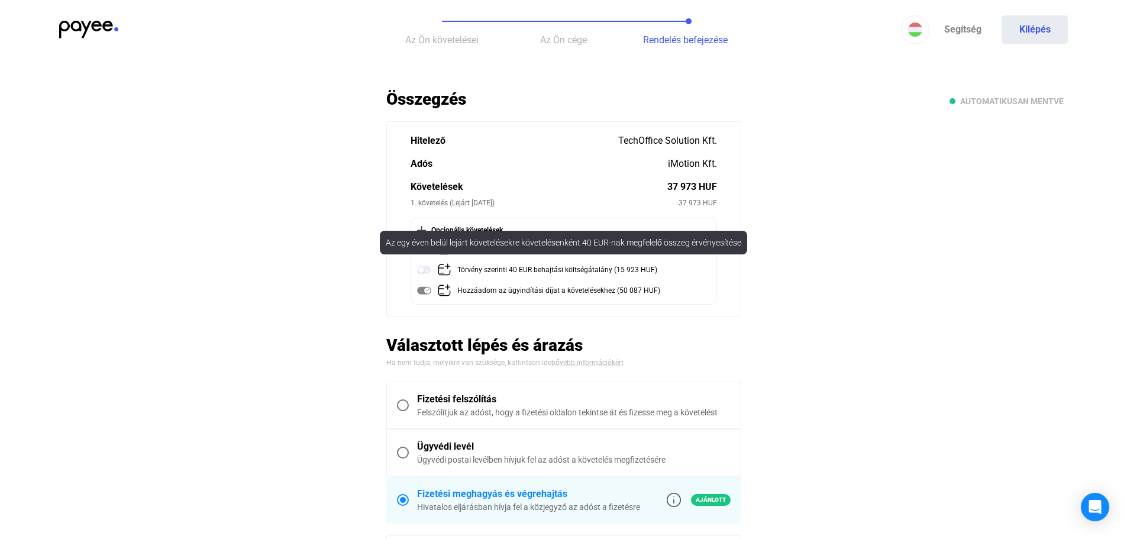
click at [426, 270] on img at bounding box center [424, 270] width 14 height 14
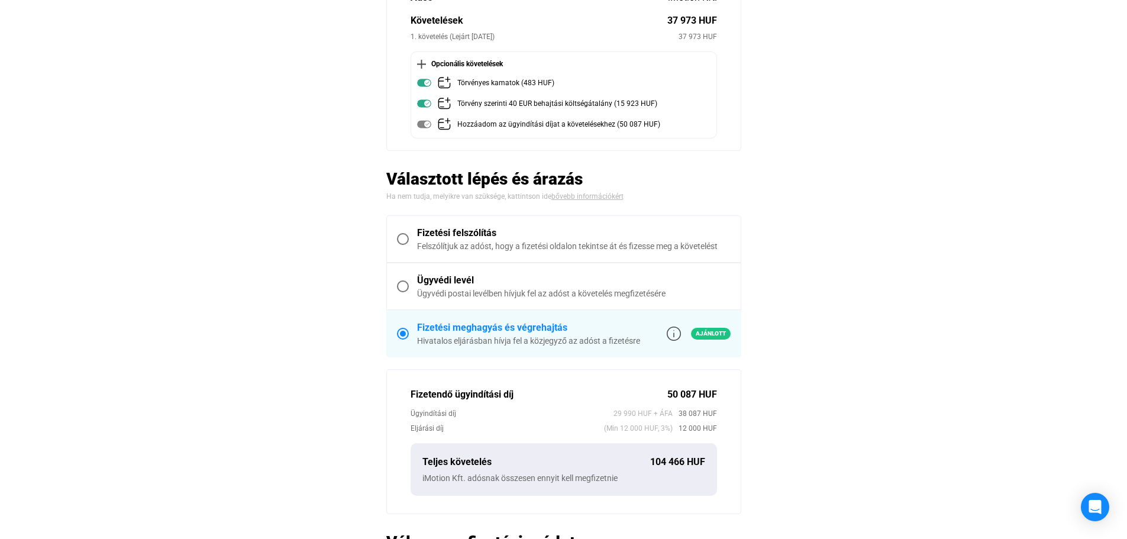
scroll to position [177, 0]
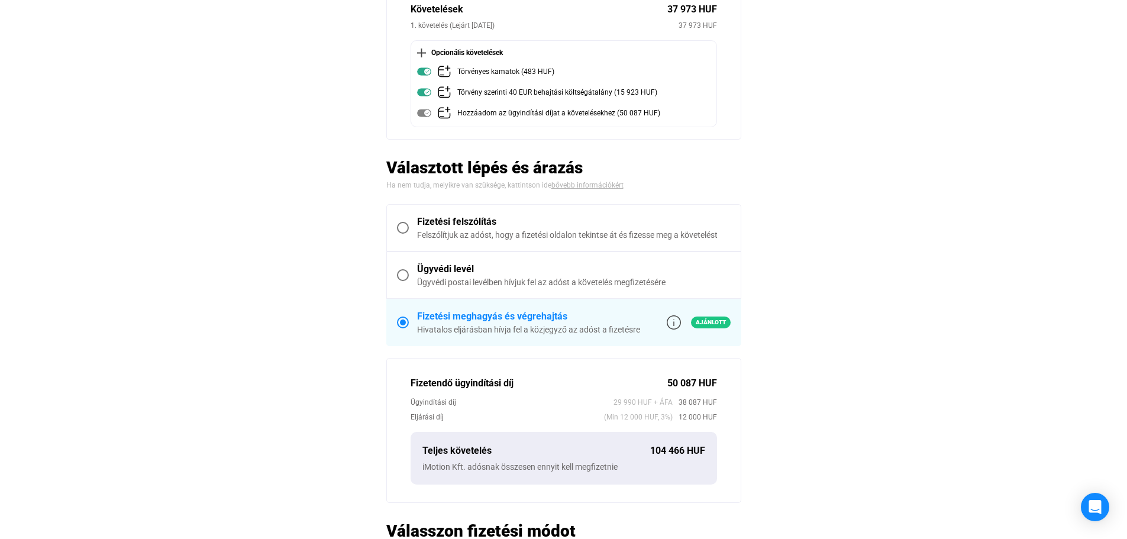
click at [465, 273] on div "Ügyvédi levél" at bounding box center [574, 269] width 314 height 14
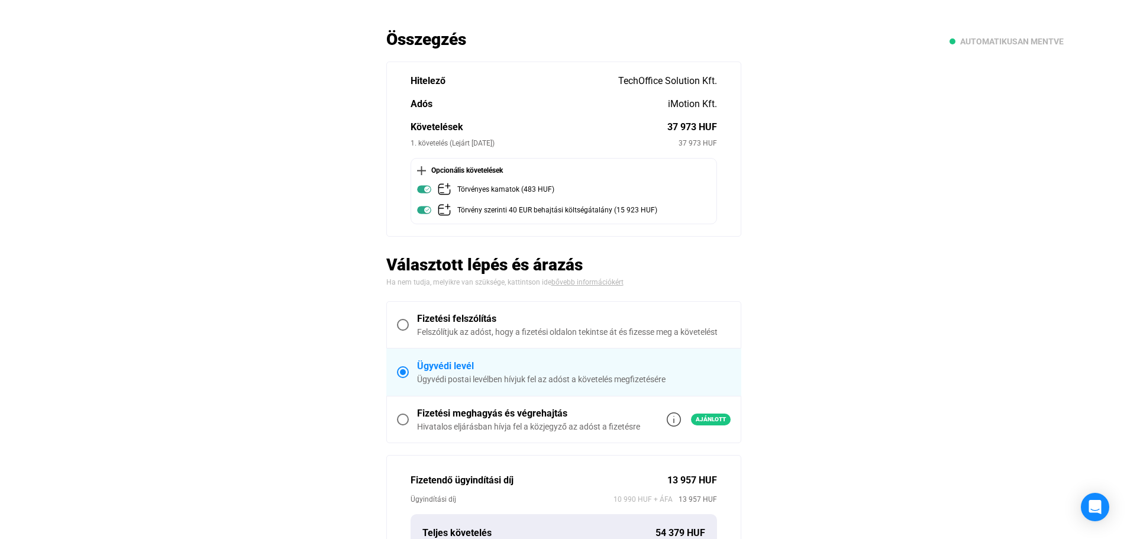
scroll to position [59, 0]
click at [424, 323] on div "Fizetési felszólítás" at bounding box center [574, 319] width 314 height 14
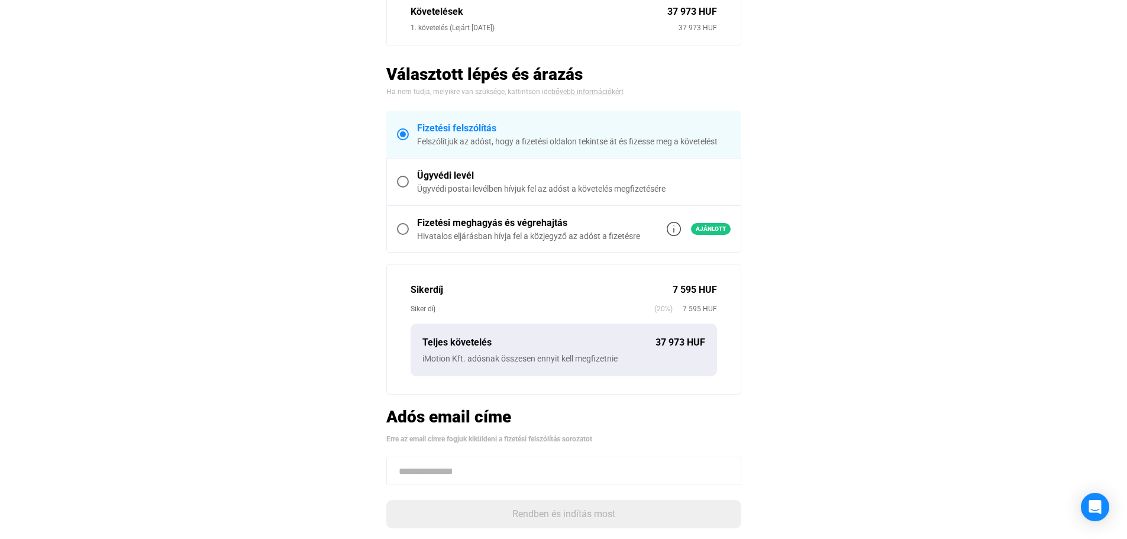
scroll to position [177, 0]
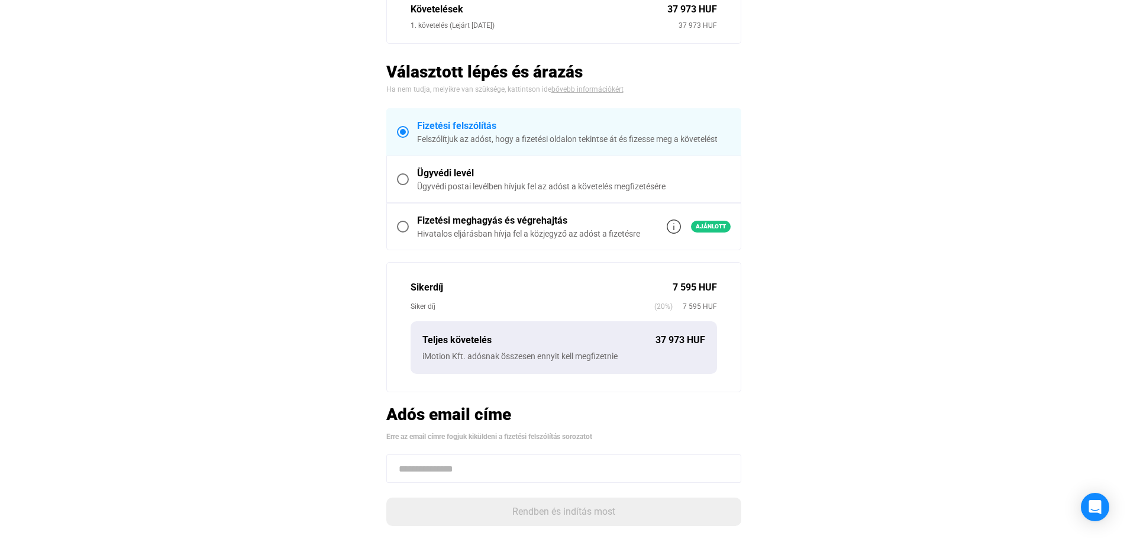
click at [434, 192] on label "Ügyvédi levél Ügyvédi postai levélben hívjuk fel az adóst a követelés megfizeté…" at bounding box center [564, 179] width 354 height 46
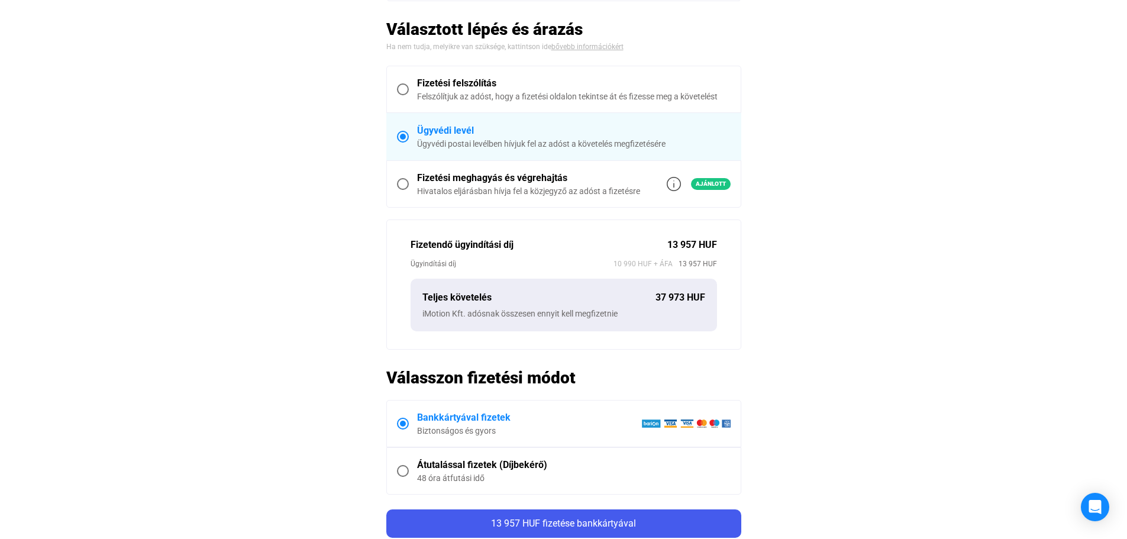
scroll to position [296, 0]
click at [440, 188] on div "Hivatalos eljárásban hívja fel a közjegyző az adóst a fizetésre" at bounding box center [528, 191] width 223 height 12
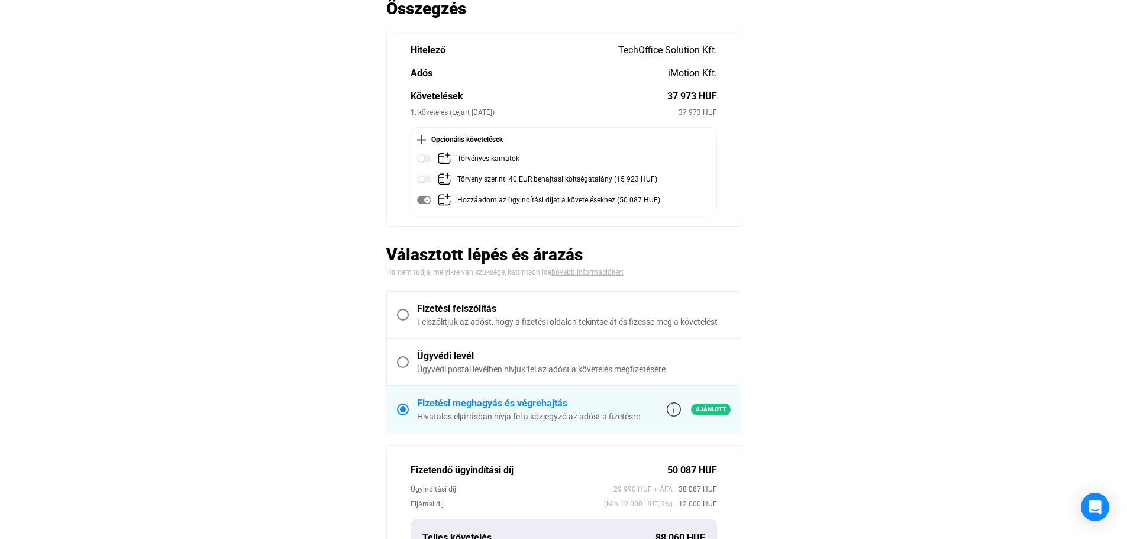
scroll to position [59, 0]
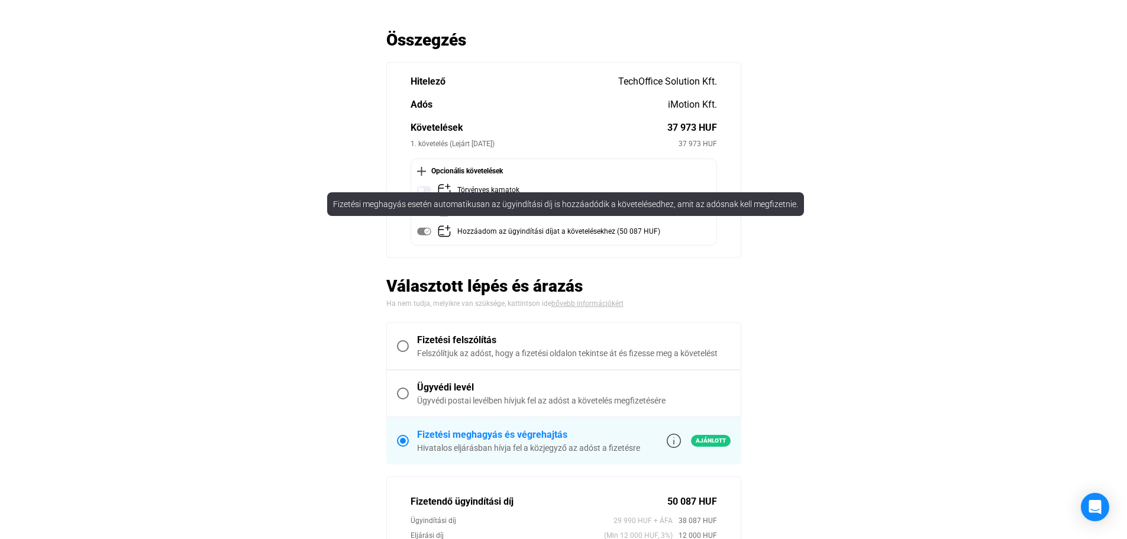
click at [423, 188] on mat-tooltip-component "Fizetési meghagyás esetén automatikusan az ügyindítási díj is hozzáadódik a köv…" at bounding box center [565, 204] width 493 height 40
click at [422, 189] on mat-tooltip-component "Fizetési meghagyás esetén automatikusan az ügyindítási díj is hozzáadódik a köv…" at bounding box center [565, 204] width 493 height 40
click at [422, 192] on mat-tooltip-component "Fizetési meghagyás esetén automatikusan az ügyindítási díj is hozzáadódik a köv…" at bounding box center [565, 204] width 493 height 40
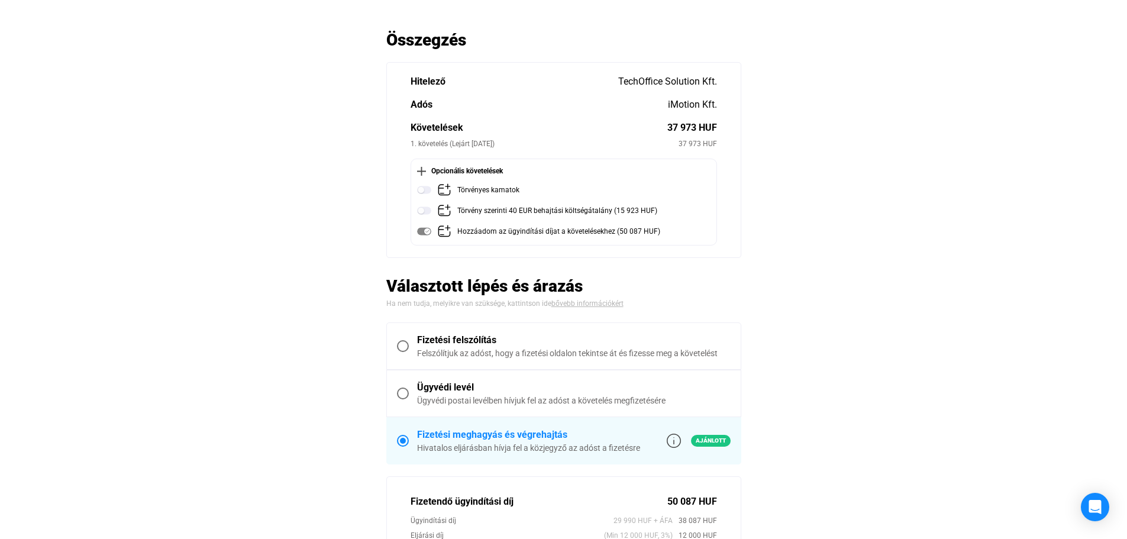
click at [301, 172] on main "Automatikusan mentve Összegzés Hitelező TechOffice Solution Kft. Adós iMotion K…" at bounding box center [563, 458] width 1127 height 857
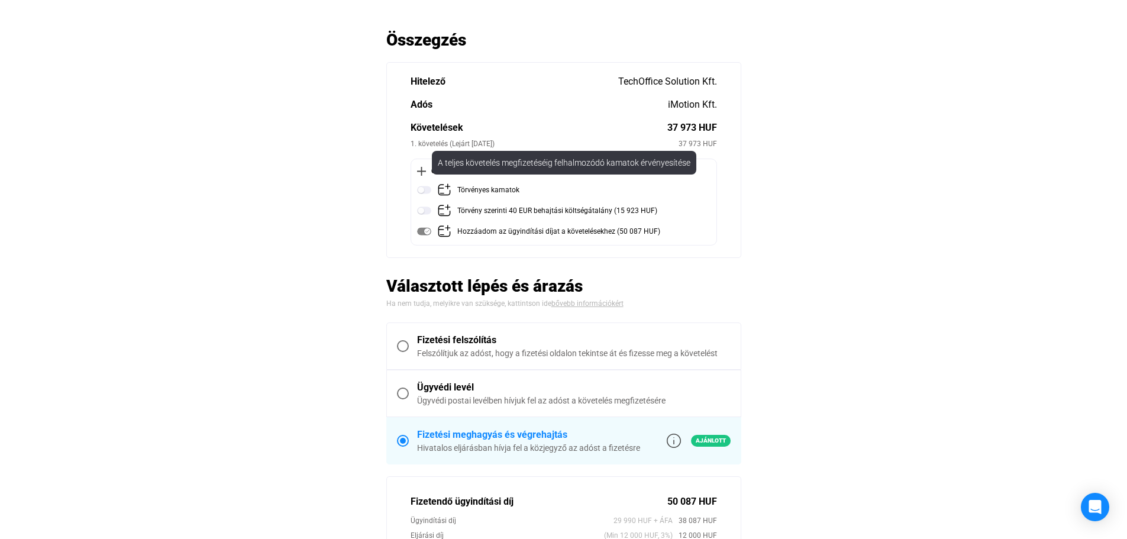
click at [423, 189] on img at bounding box center [424, 190] width 14 height 14
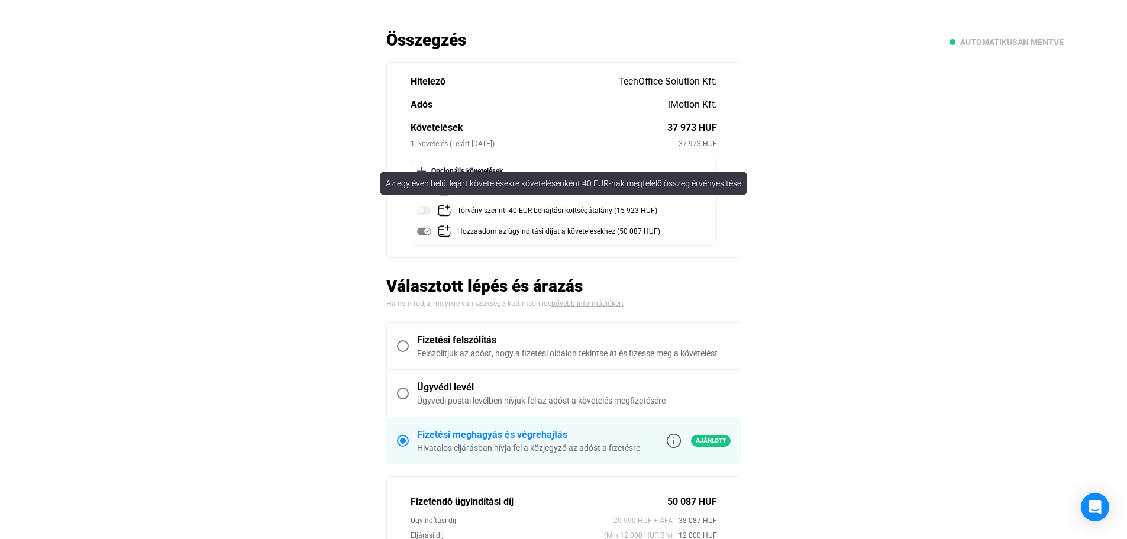
click at [423, 209] on img at bounding box center [424, 211] width 14 height 14
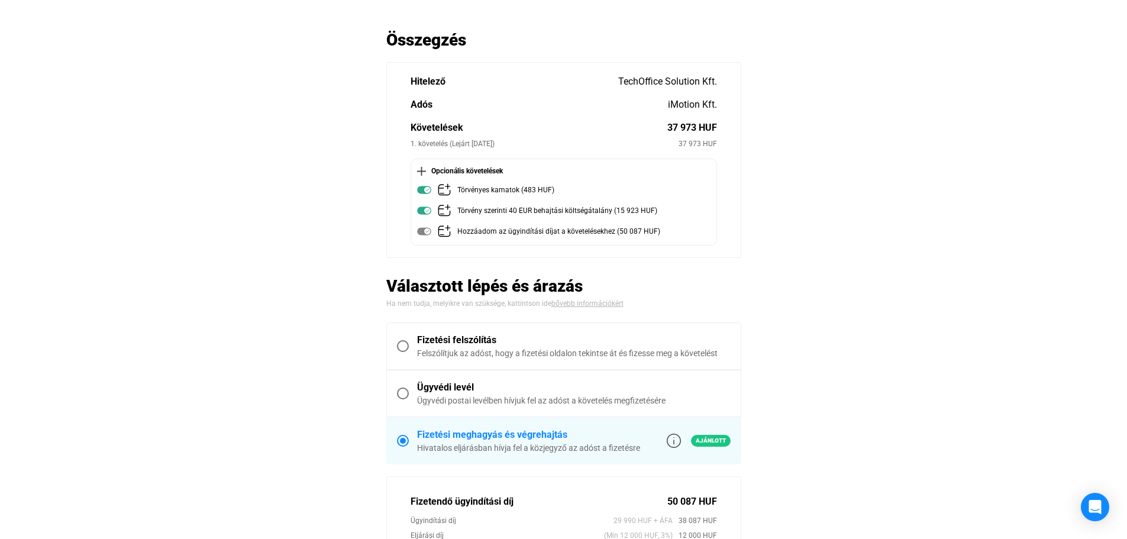
click at [984, 296] on main "Automatikusan mentve Összegzés Hitelező TechOffice Solution Kft. Adós iMotion K…" at bounding box center [563, 458] width 1127 height 857
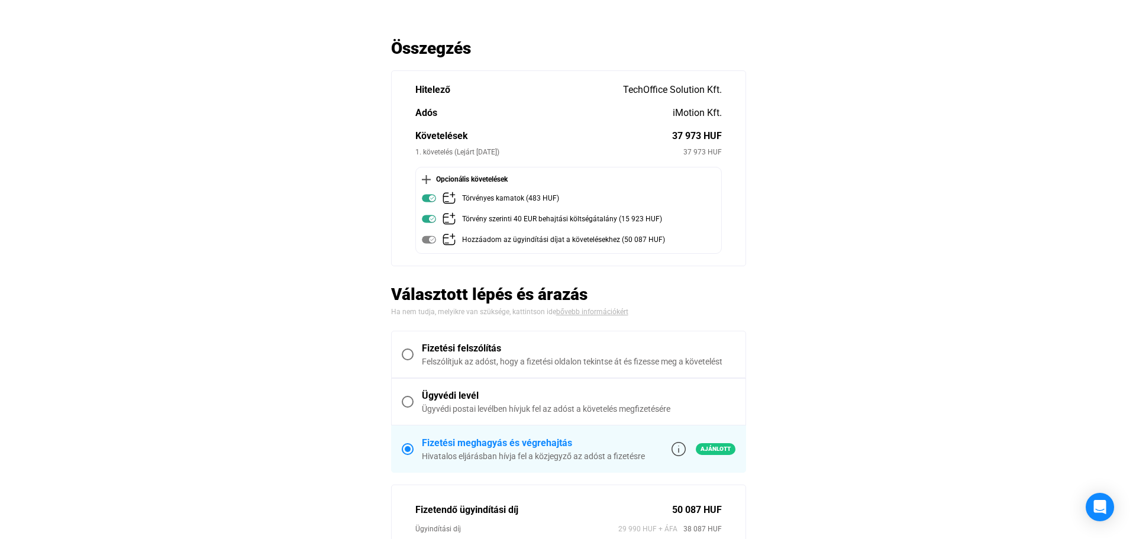
scroll to position [0, 0]
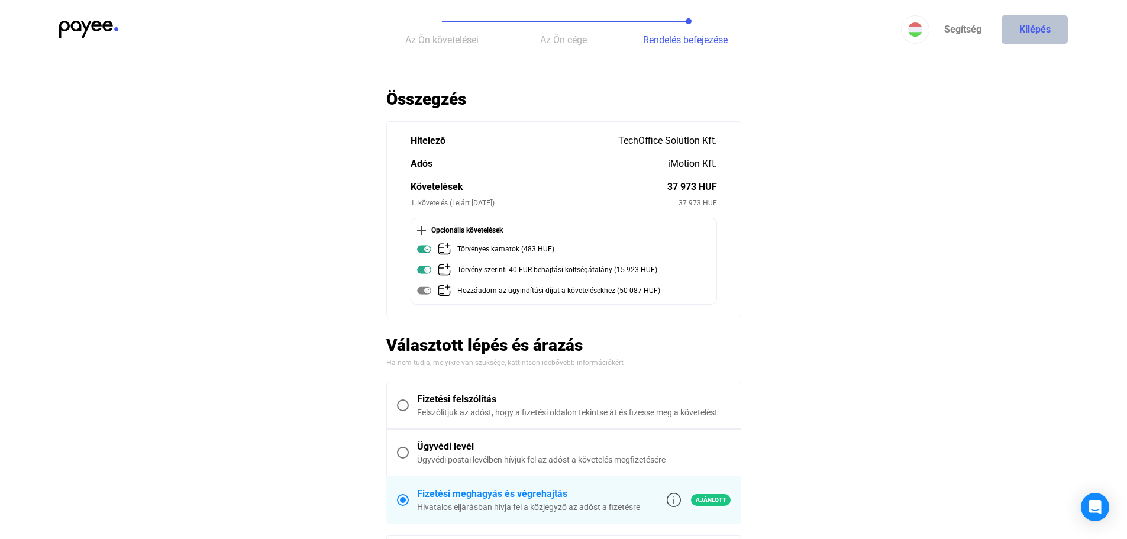
click at [1034, 28] on button "Kilépés" at bounding box center [1035, 29] width 66 height 28
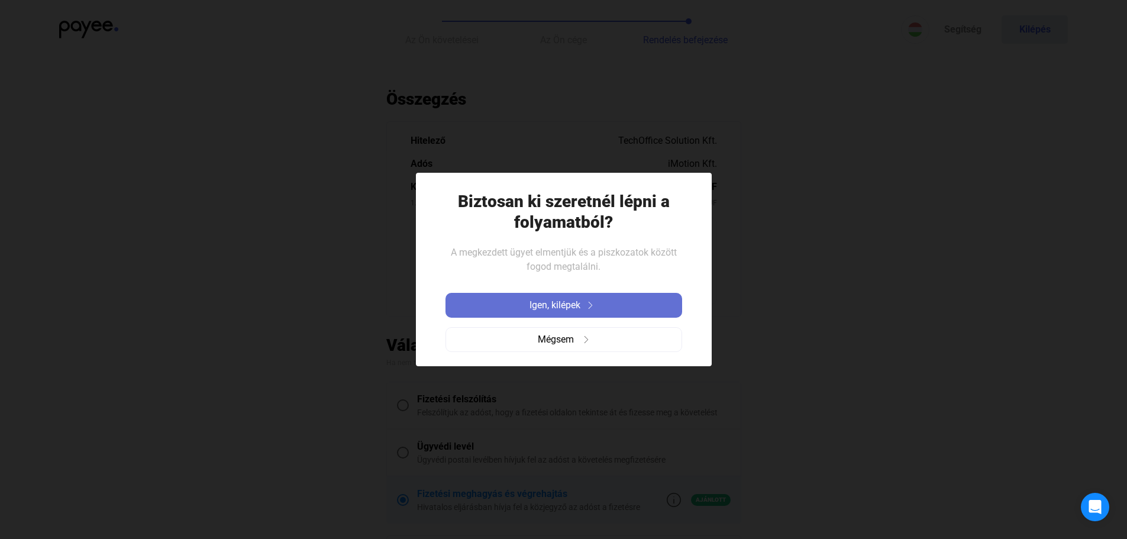
click at [572, 305] on span "Igen, kilépek" at bounding box center [554, 305] width 51 height 14
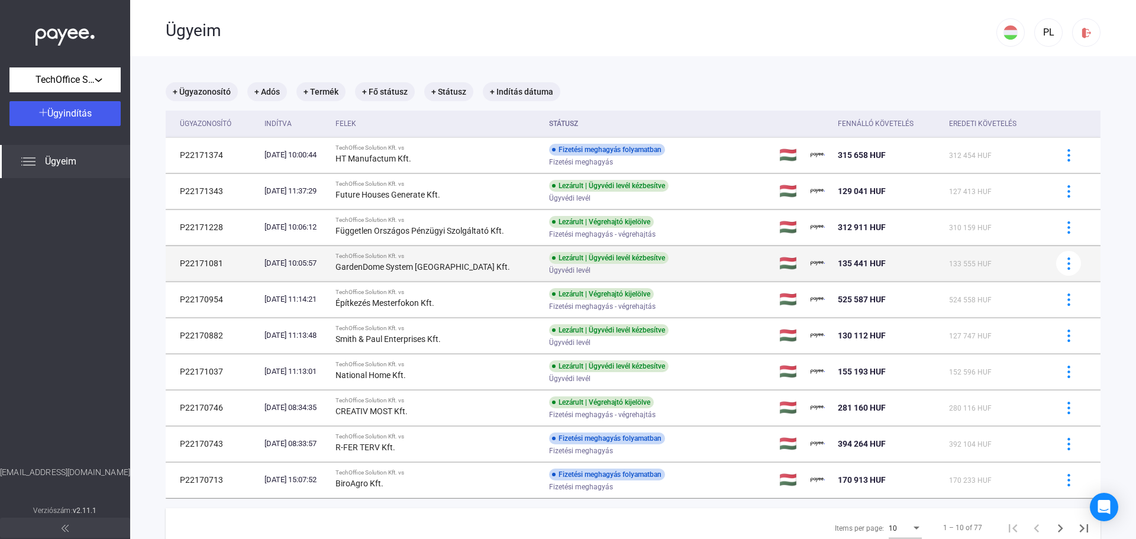
click at [1027, 260] on div "133 555 HUF" at bounding box center [995, 263] width 92 height 14
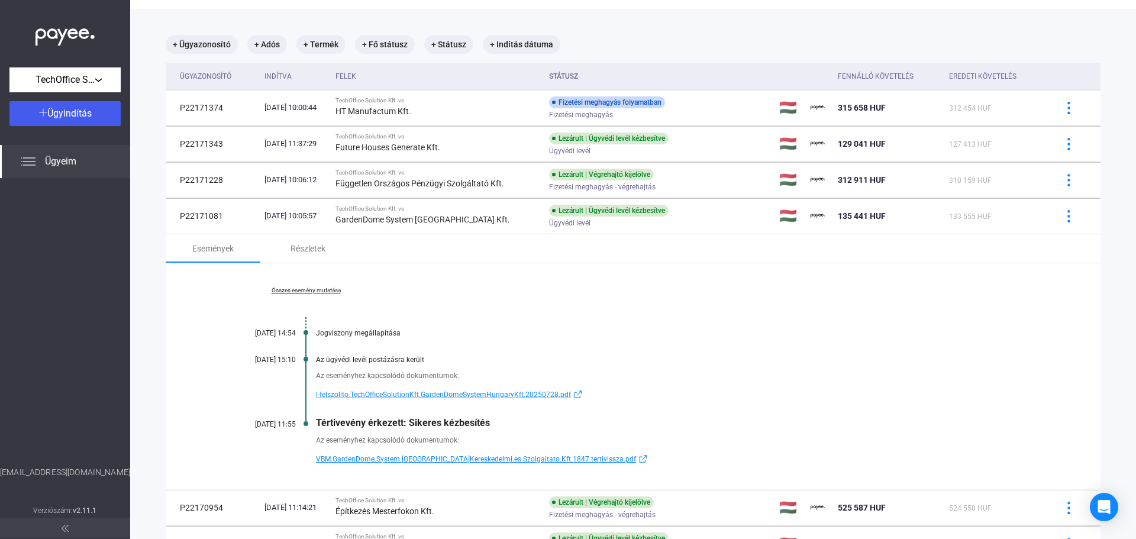
scroll to position [118, 0]
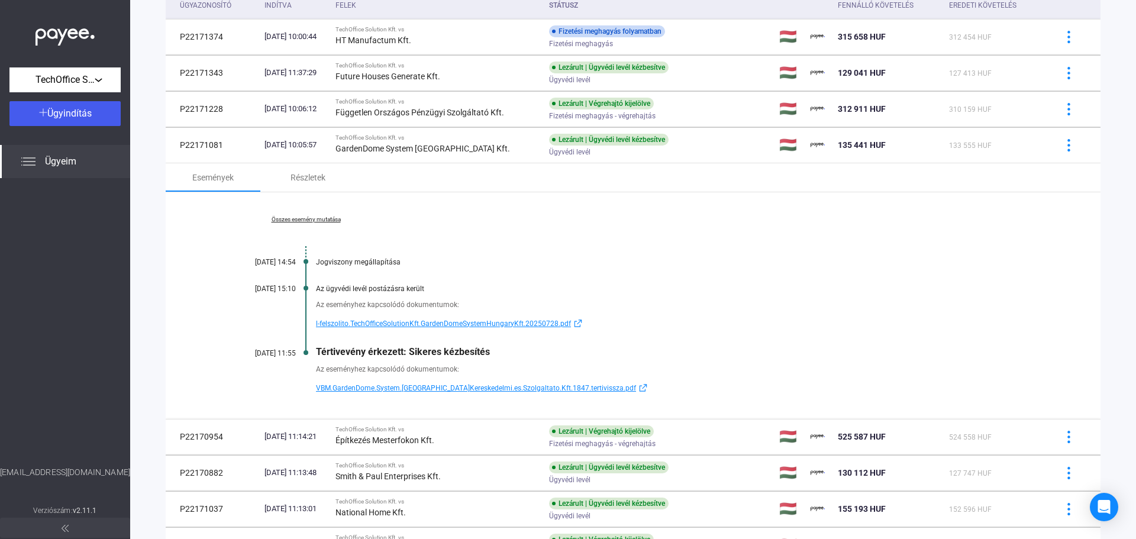
click at [307, 217] on link "Összes esemény mutatása" at bounding box center [306, 219] width 162 height 7
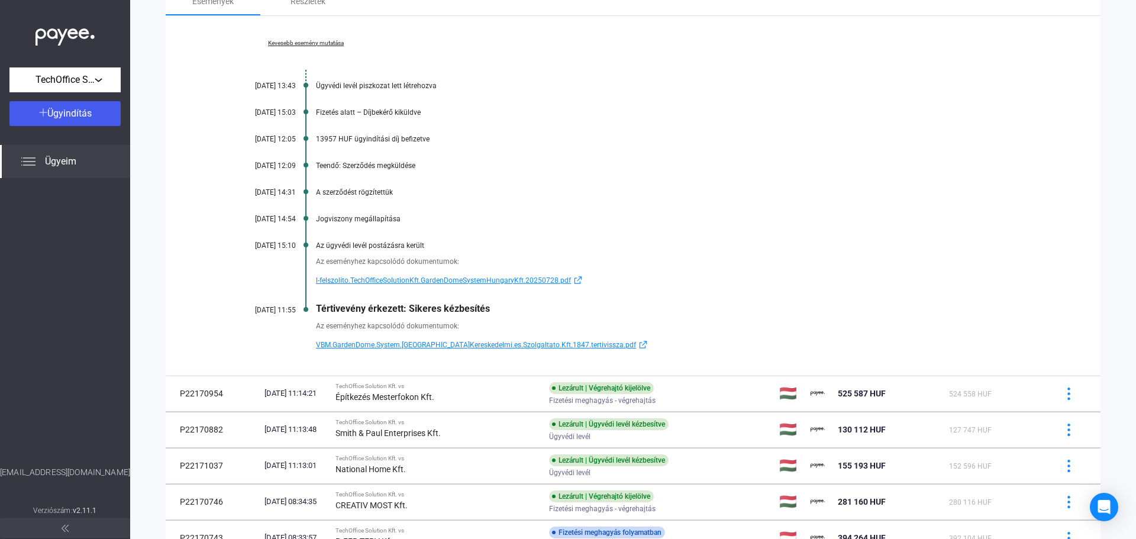
scroll to position [296, 0]
click at [444, 280] on span "l-felszolito.TechOfficeSolutionKft.GardenDomeSystemHungaryKft.20250728.pdf" at bounding box center [443, 279] width 255 height 14
click at [395, 340] on span "VBM.GardenDome.System.[GEOGRAPHIC_DATA]Kereskedelmi.es.Szolgaltato.Kft.1847.ter…" at bounding box center [476, 344] width 320 height 14
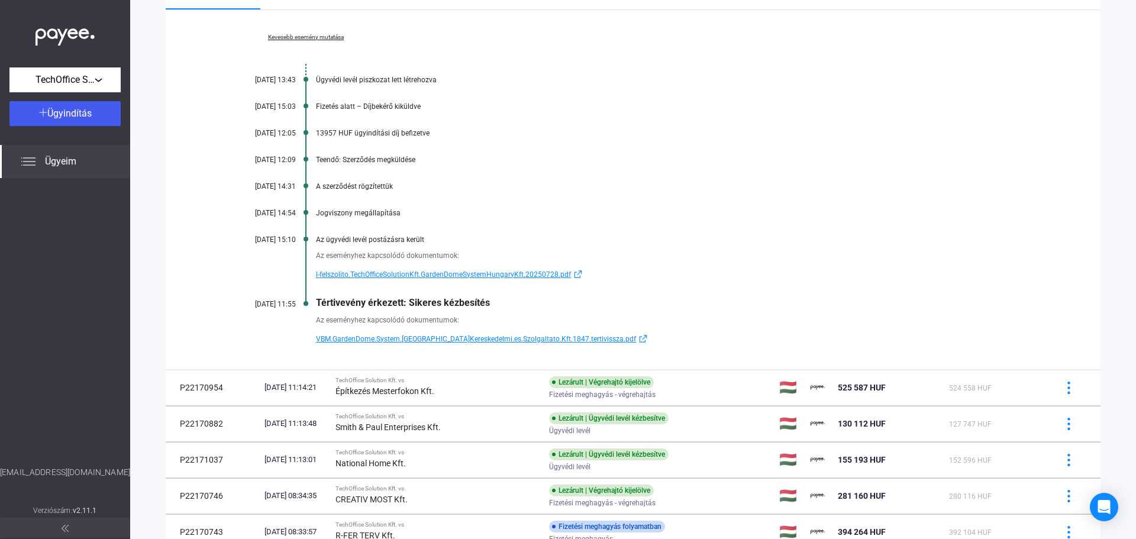
scroll to position [0, 0]
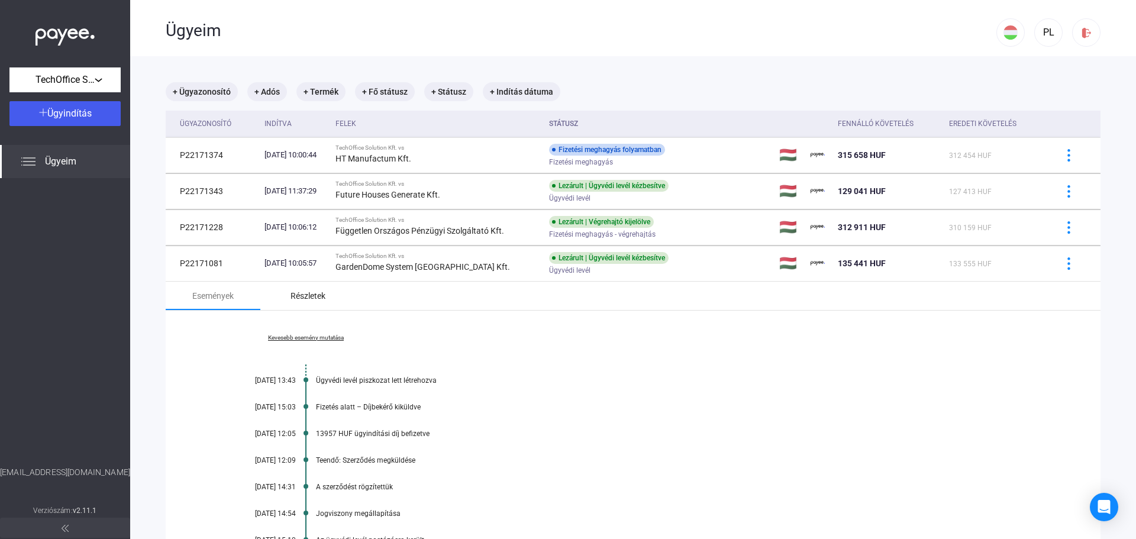
click at [296, 304] on div "Részletek" at bounding box center [307, 296] width 95 height 28
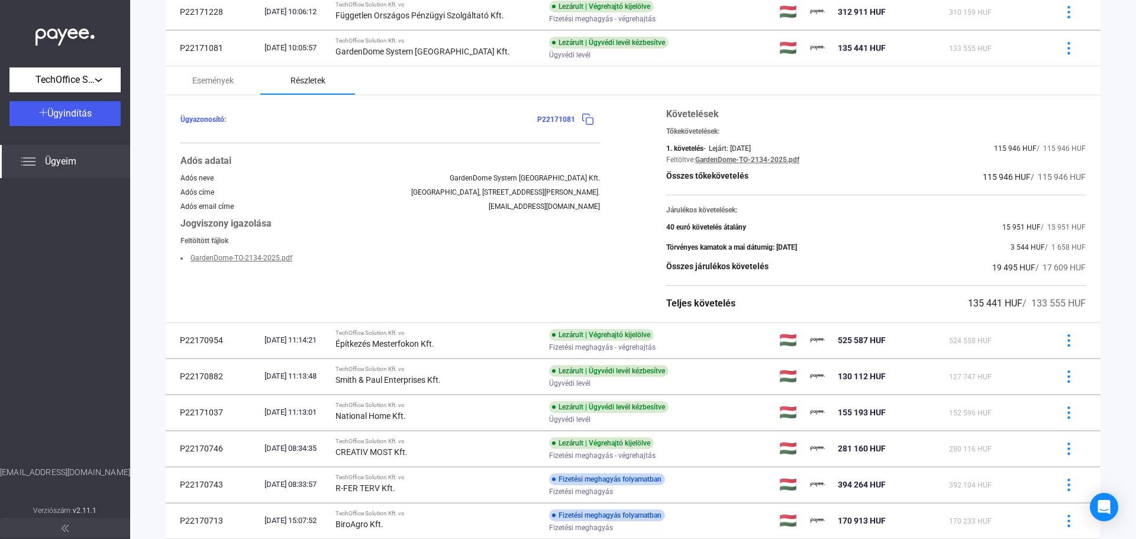
scroll to position [237, 0]
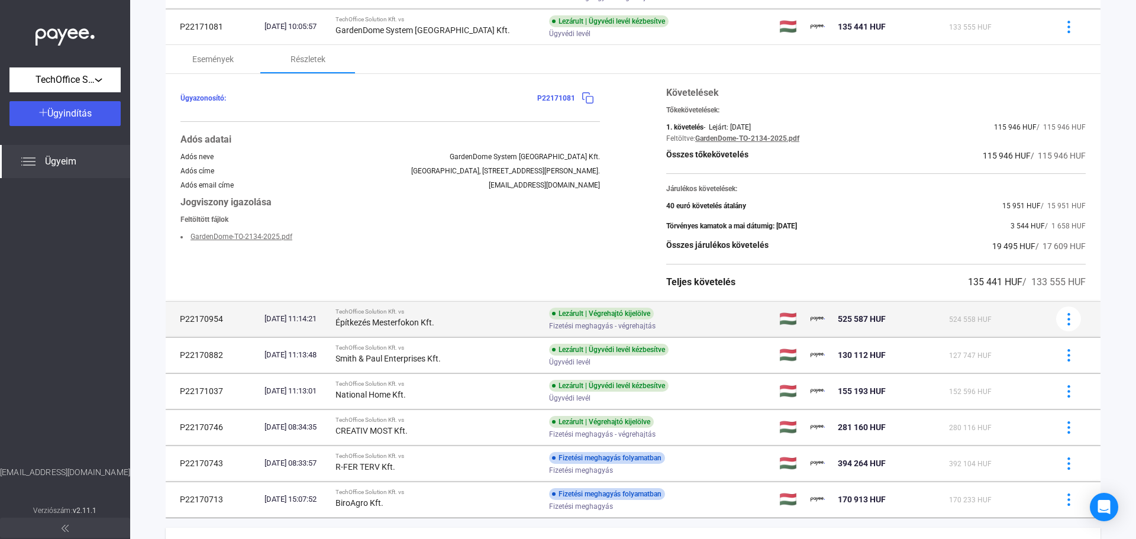
click at [407, 315] on div "Építkezés Mesterfokon Kft." at bounding box center [437, 322] width 204 height 14
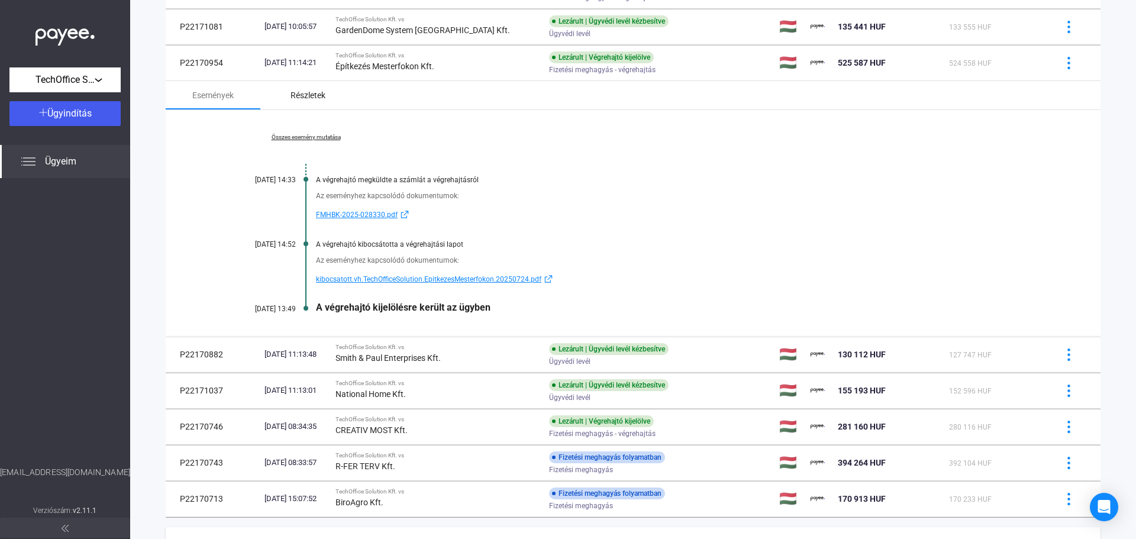
click at [324, 102] on div "Részletek" at bounding box center [307, 95] width 35 height 14
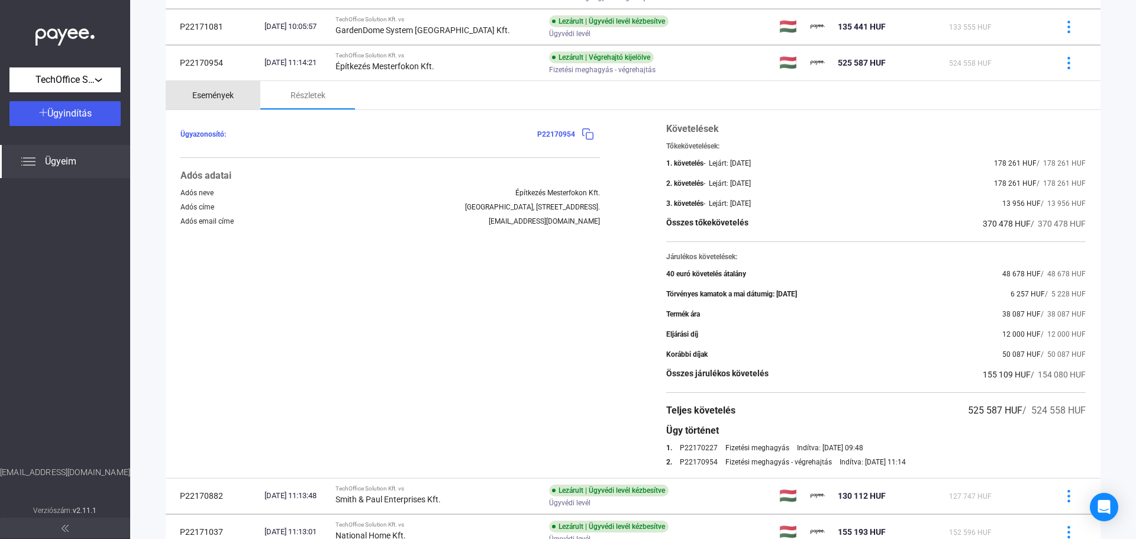
click at [211, 99] on div "Események" at bounding box center [212, 95] width 41 height 14
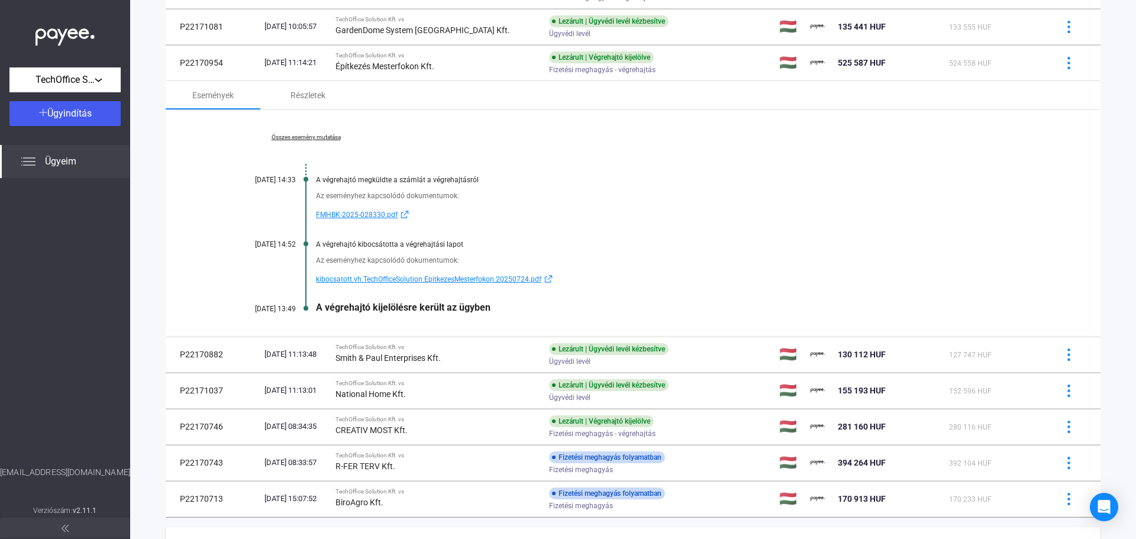
click at [286, 140] on link "Összes esemény mutatása" at bounding box center [306, 137] width 162 height 7
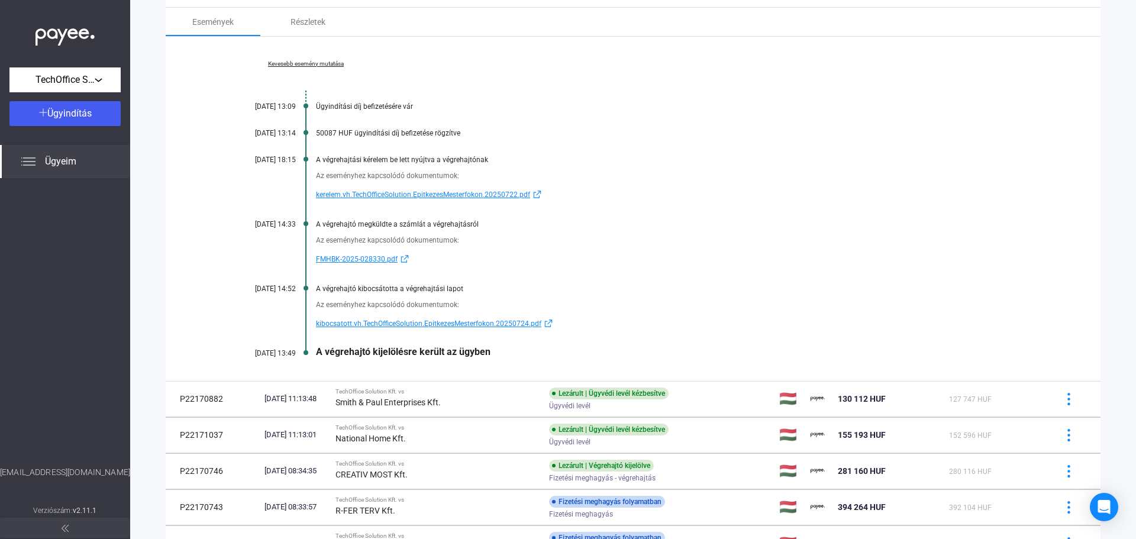
scroll to position [417, 0]
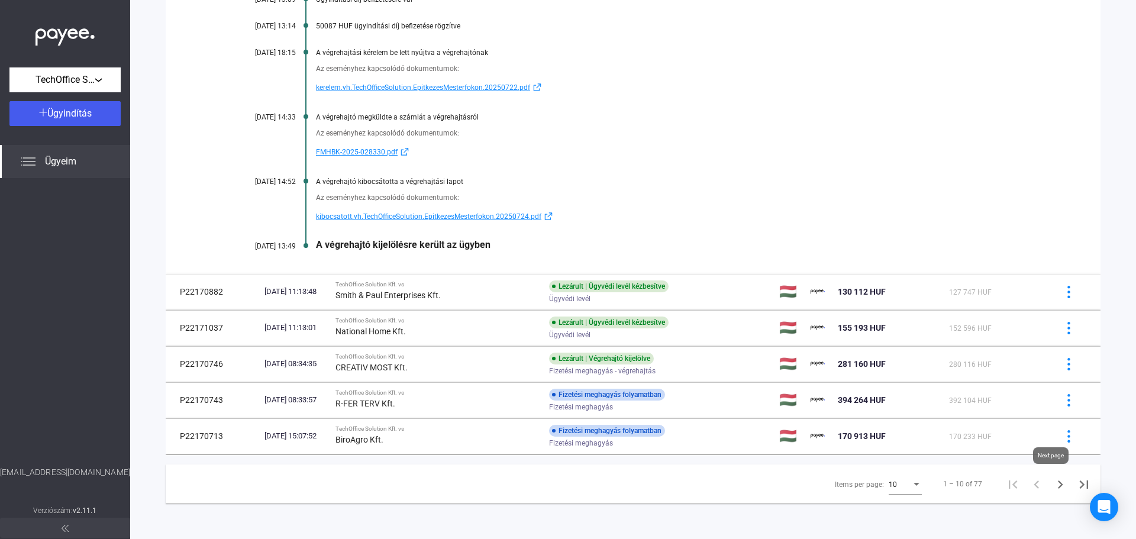
click at [1056, 486] on icon "Next page" at bounding box center [1060, 484] width 17 height 17
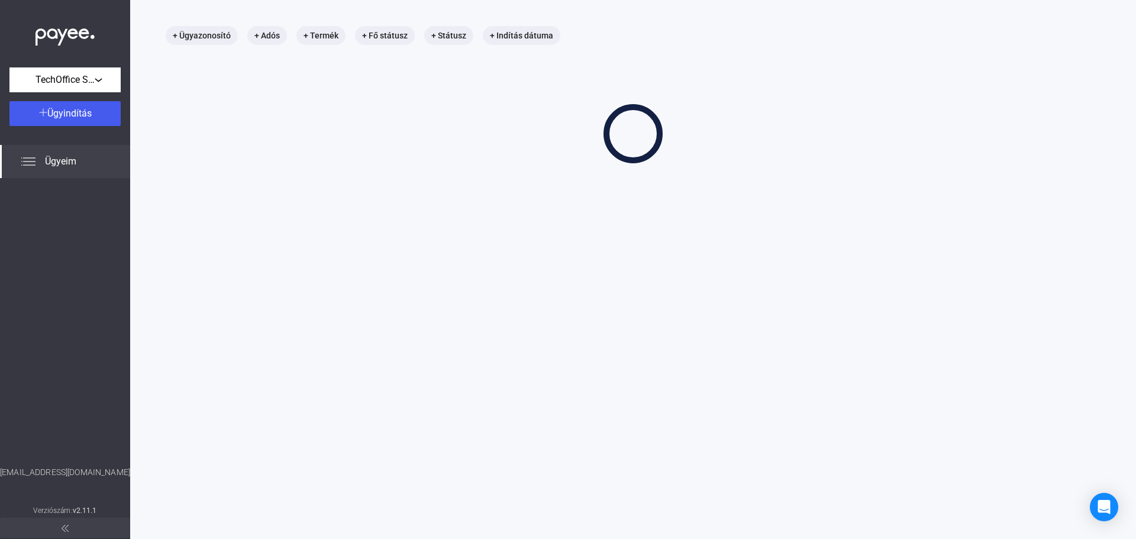
scroll to position [56, 0]
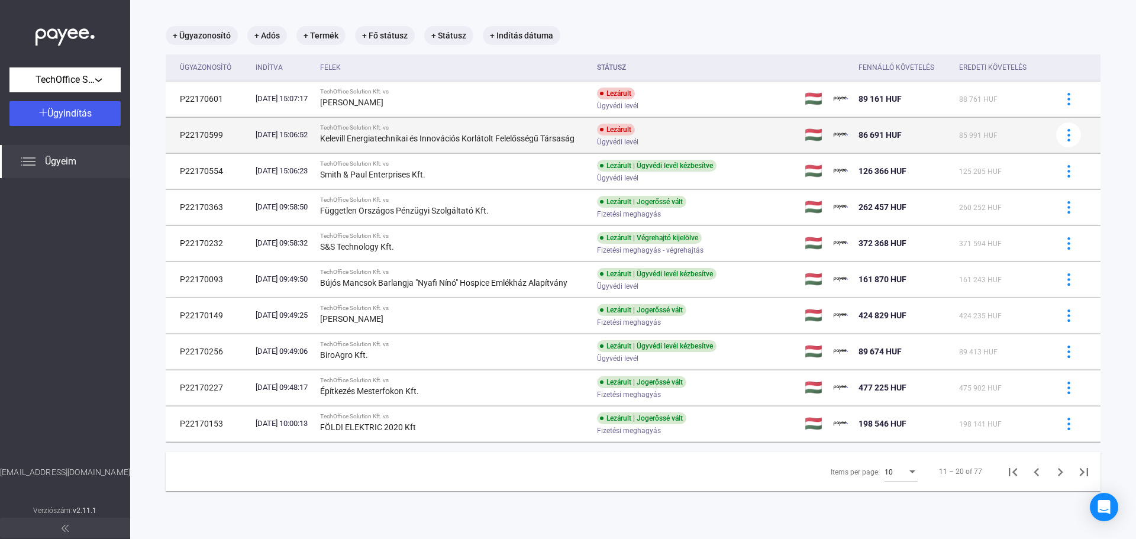
click at [500, 132] on div "Kelevill Energiatechnikai és Innovációs Korlátolt Felelősségű Társaság" at bounding box center [453, 138] width 267 height 14
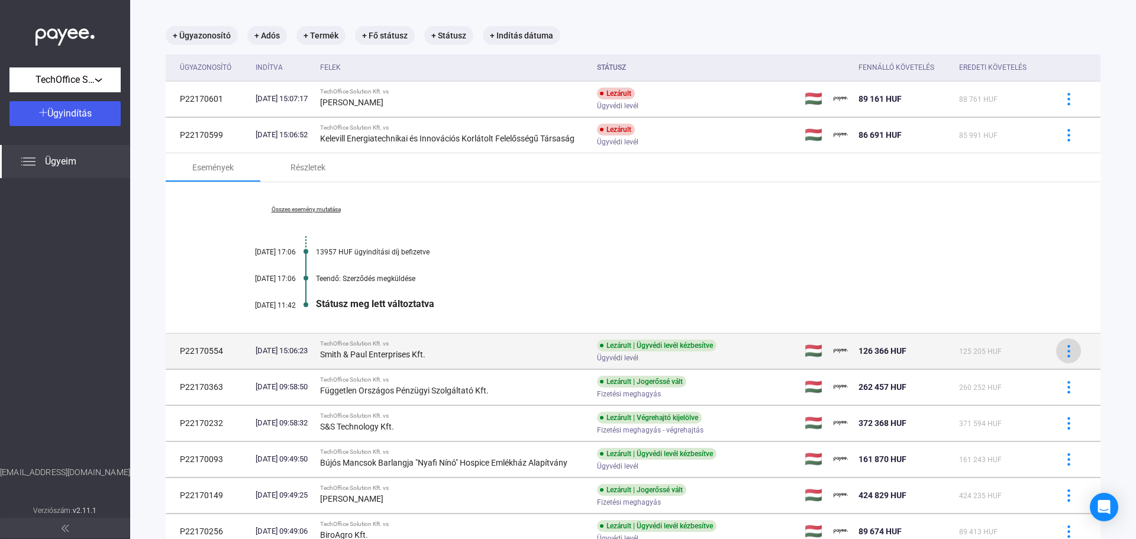
click at [1063, 348] on img at bounding box center [1069, 351] width 12 height 12
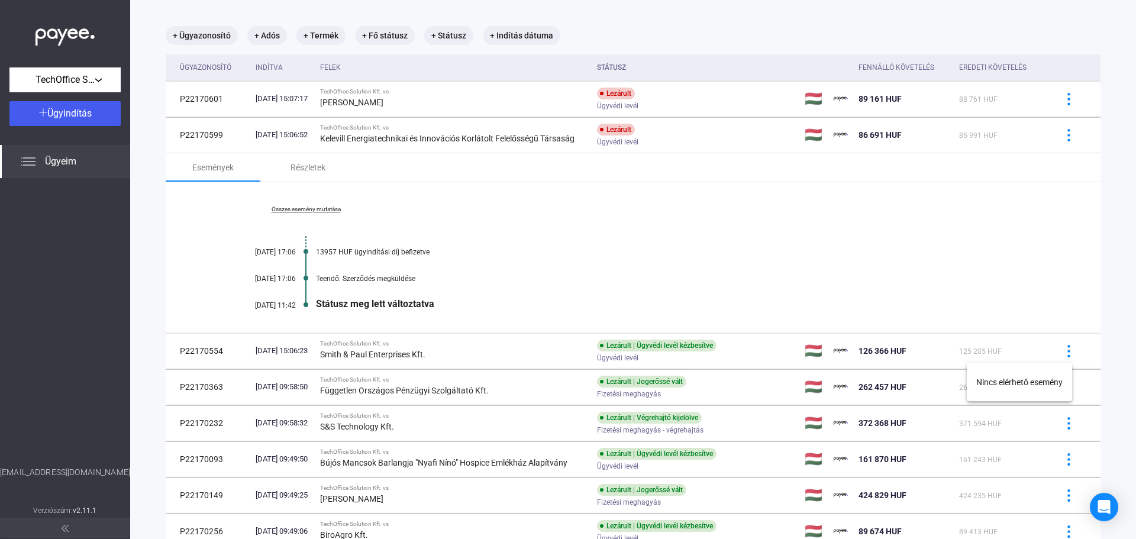
click at [679, 258] on div at bounding box center [568, 269] width 1136 height 539
click at [382, 282] on div "Teendő: Szerződés megküldése" at bounding box center [678, 279] width 725 height 8
click at [293, 165] on div "Részletek" at bounding box center [307, 167] width 35 height 14
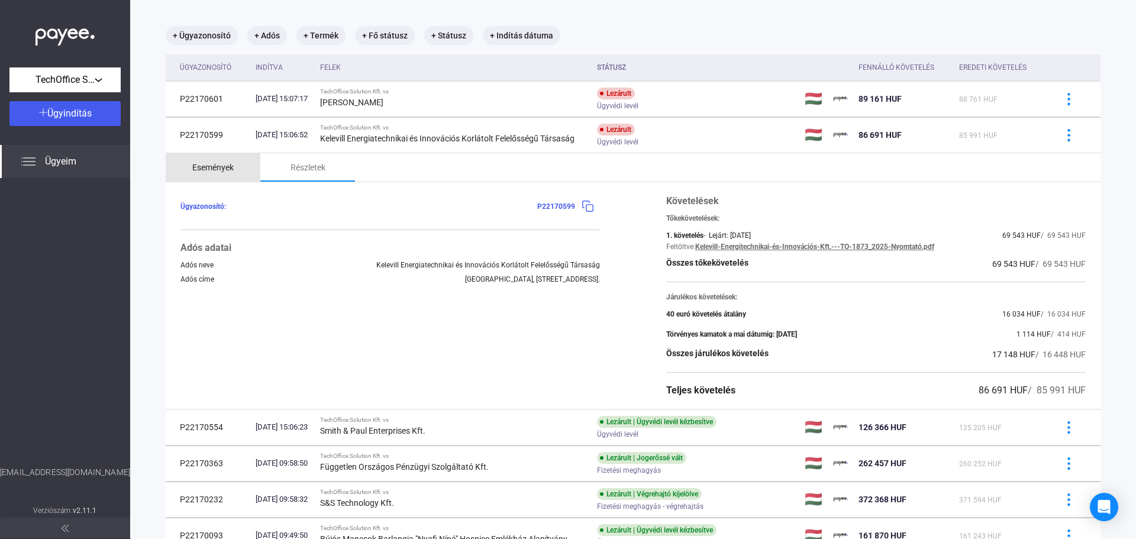
click at [186, 163] on div "Események" at bounding box center [213, 167] width 95 height 28
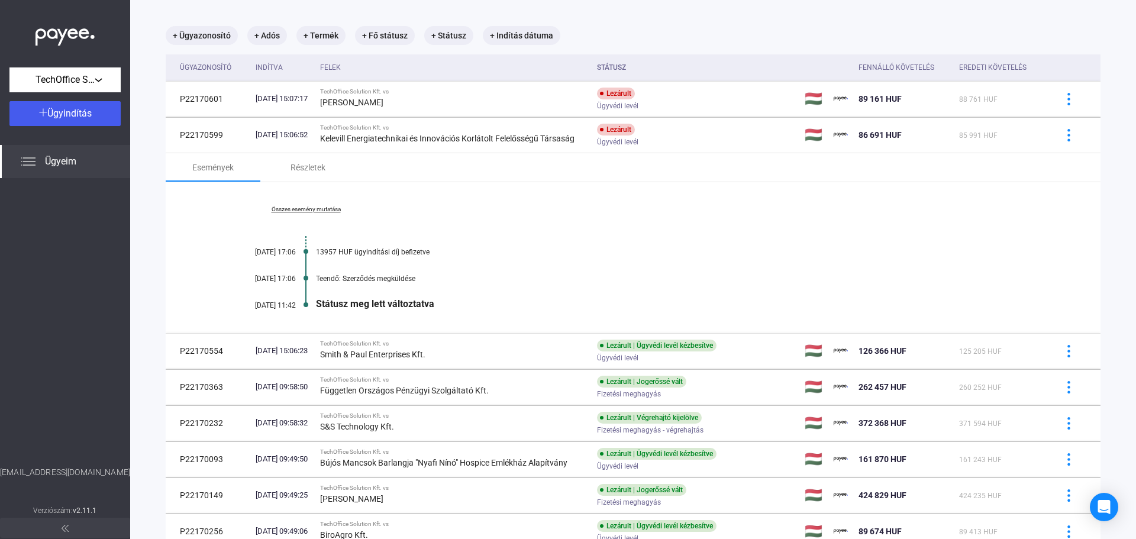
click at [1100, 521] on body "TechOffice Solution Kft. Ügyindítás Ügyeim [EMAIL_ADDRESS][DOMAIN_NAME] Verziós…" at bounding box center [568, 269] width 1136 height 539
click at [1100, 519] on div "Open Intercom Messenger" at bounding box center [1104, 507] width 31 height 31
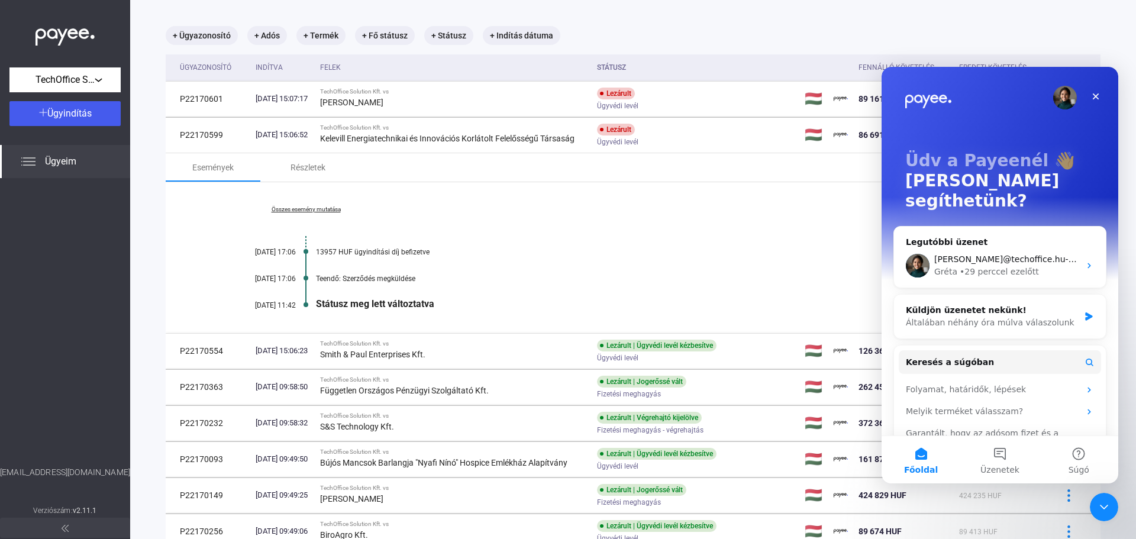
scroll to position [0, 0]
click at [1094, 91] on div "Bezárás" at bounding box center [1095, 96] width 21 height 21
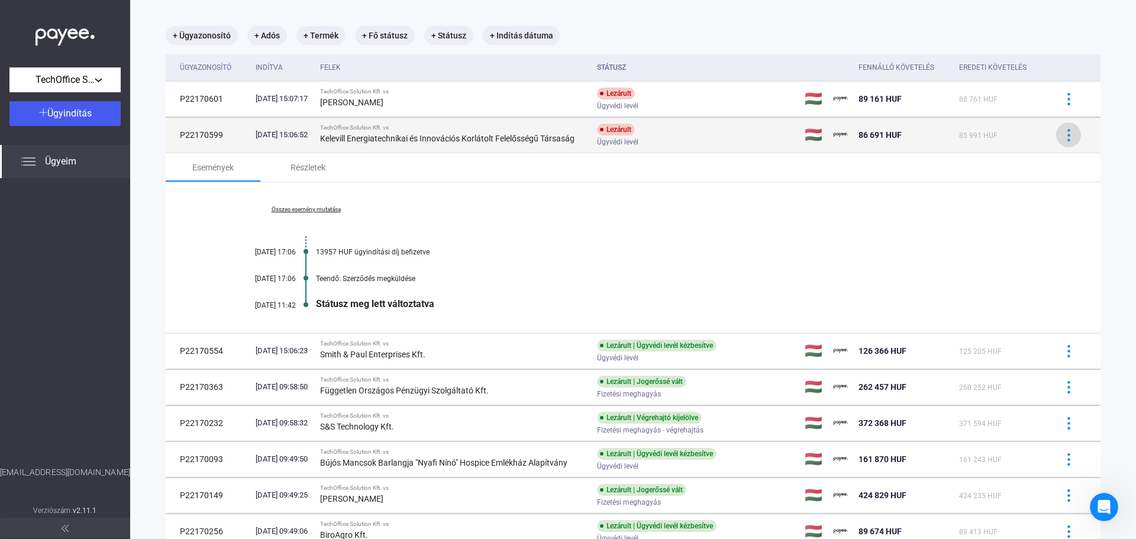
click at [1063, 138] on img at bounding box center [1069, 135] width 12 height 12
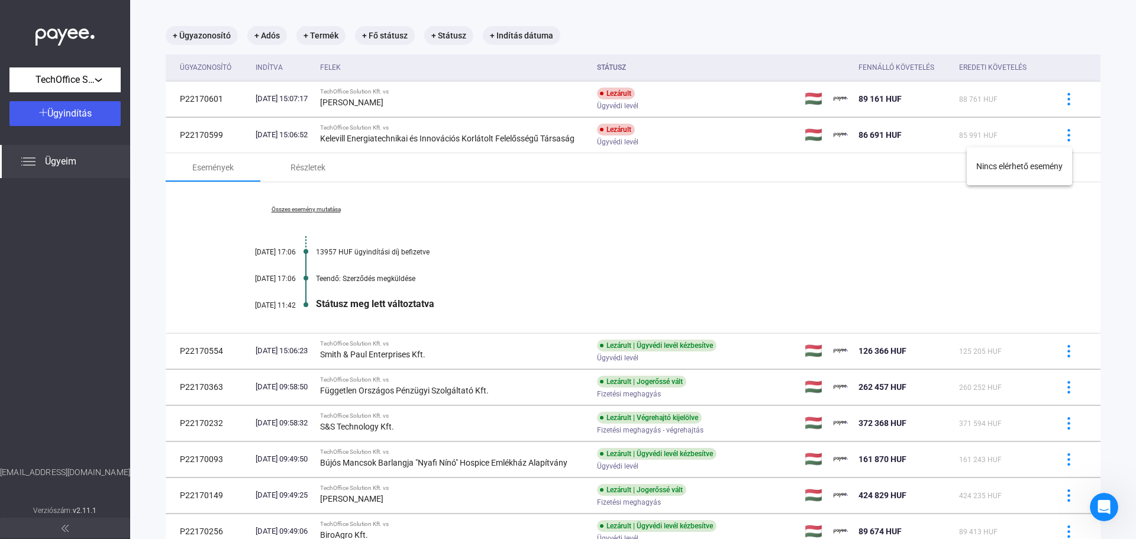
click at [861, 230] on div at bounding box center [568, 269] width 1136 height 539
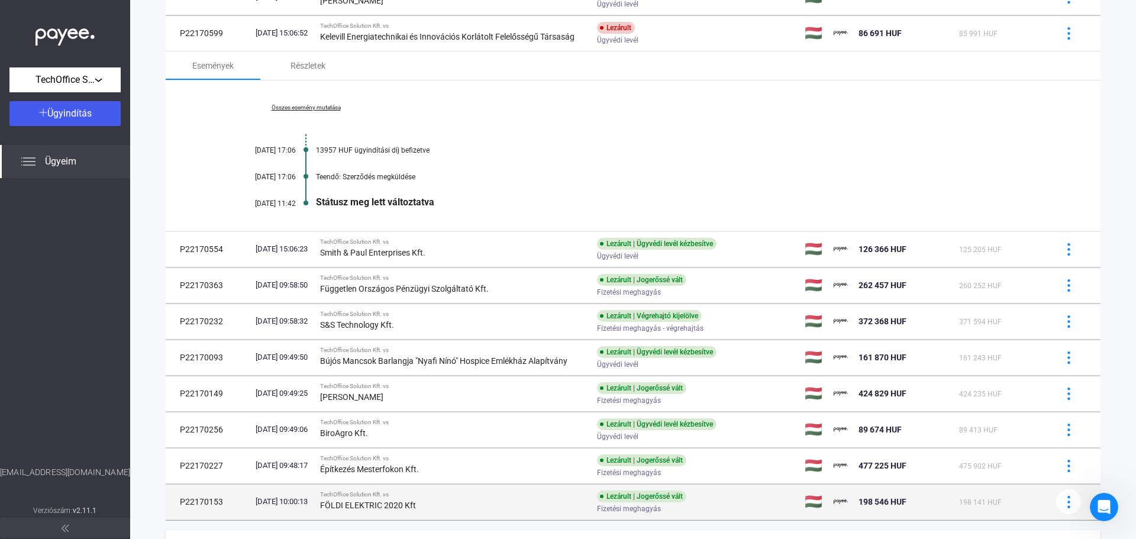
scroll to position [224, 0]
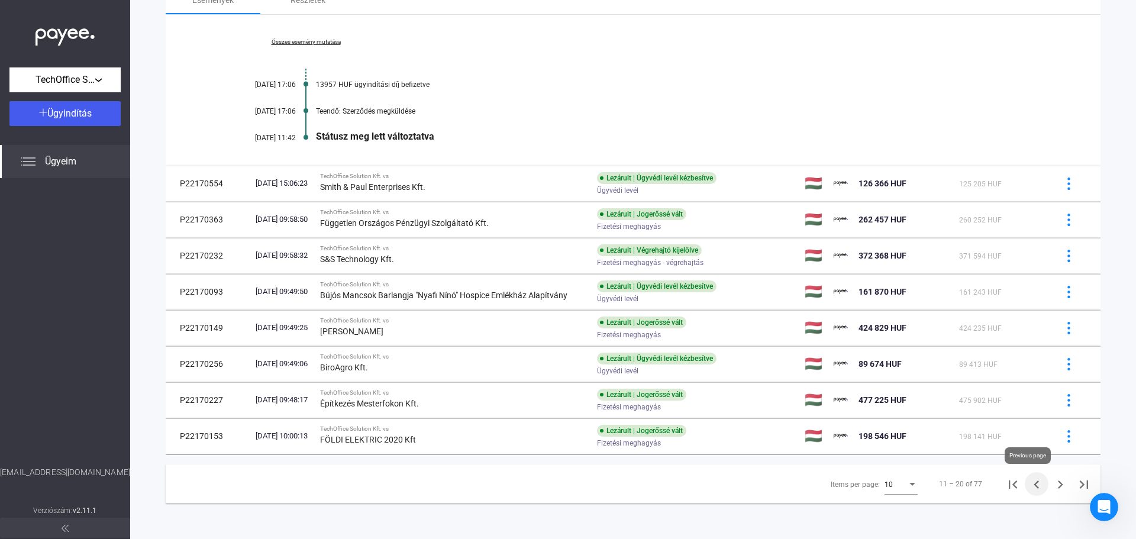
click at [1030, 482] on icon "Previous page" at bounding box center [1036, 484] width 17 height 17
